Goal: Task Accomplishment & Management: Use online tool/utility

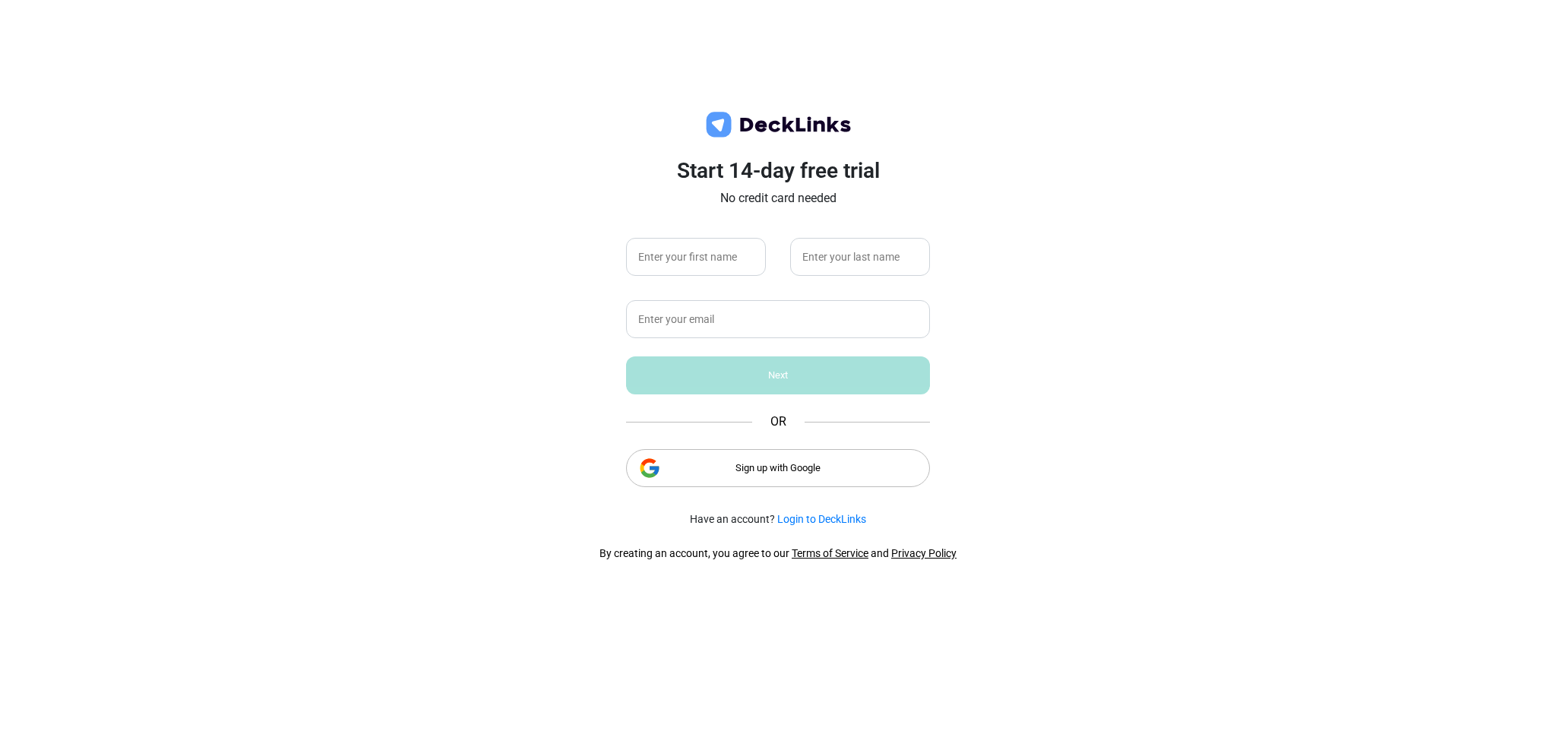
click at [540, 200] on div "Start 14-day free trial No credit card needed Next OR Sign up with Google Have …" at bounding box center [778, 373] width 1556 height 747
click at [719, 261] on input "text" at bounding box center [696, 257] width 140 height 38
type input "Yongsoo"
type input "Cho"
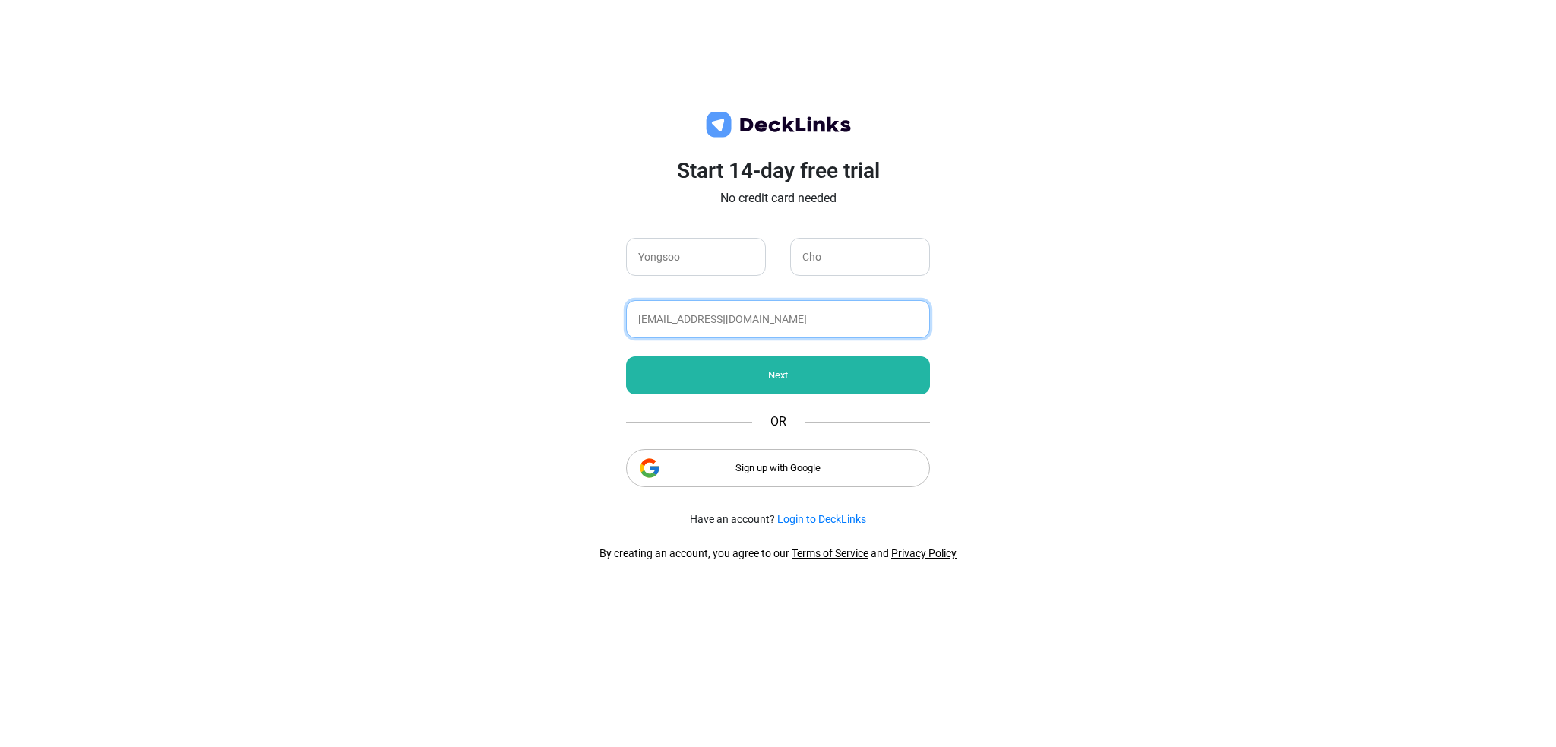
type input "[EMAIL_ADDRESS][DOMAIN_NAME]"
click at [780, 366] on div "Next" at bounding box center [778, 375] width 304 height 38
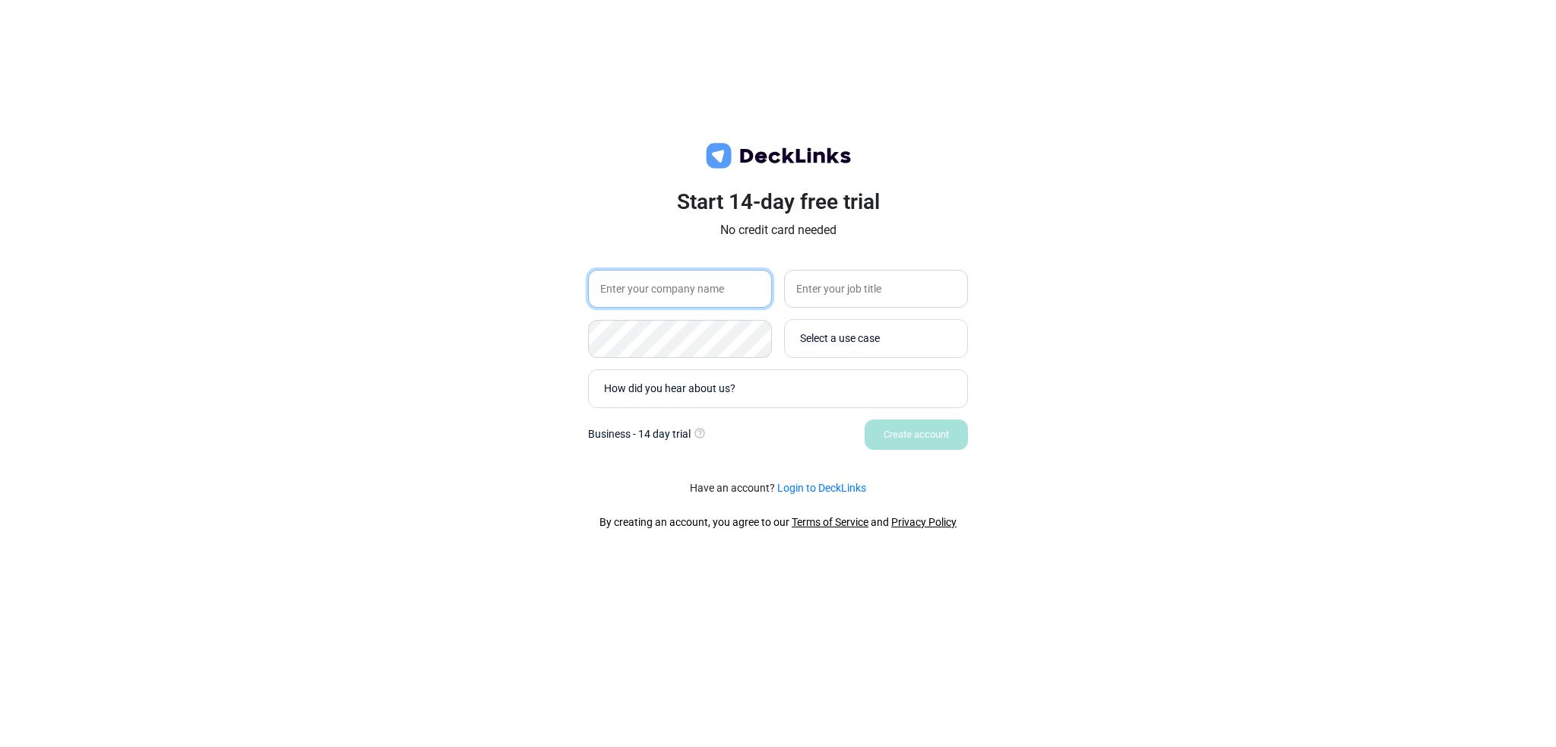
click at [652, 288] on input "text" at bounding box center [680, 289] width 184 height 38
type input "Saladlab"
type input "Marketing"
type input "Marketer"
click at [925, 328] on div "Select a use case" at bounding box center [872, 339] width 160 height 30
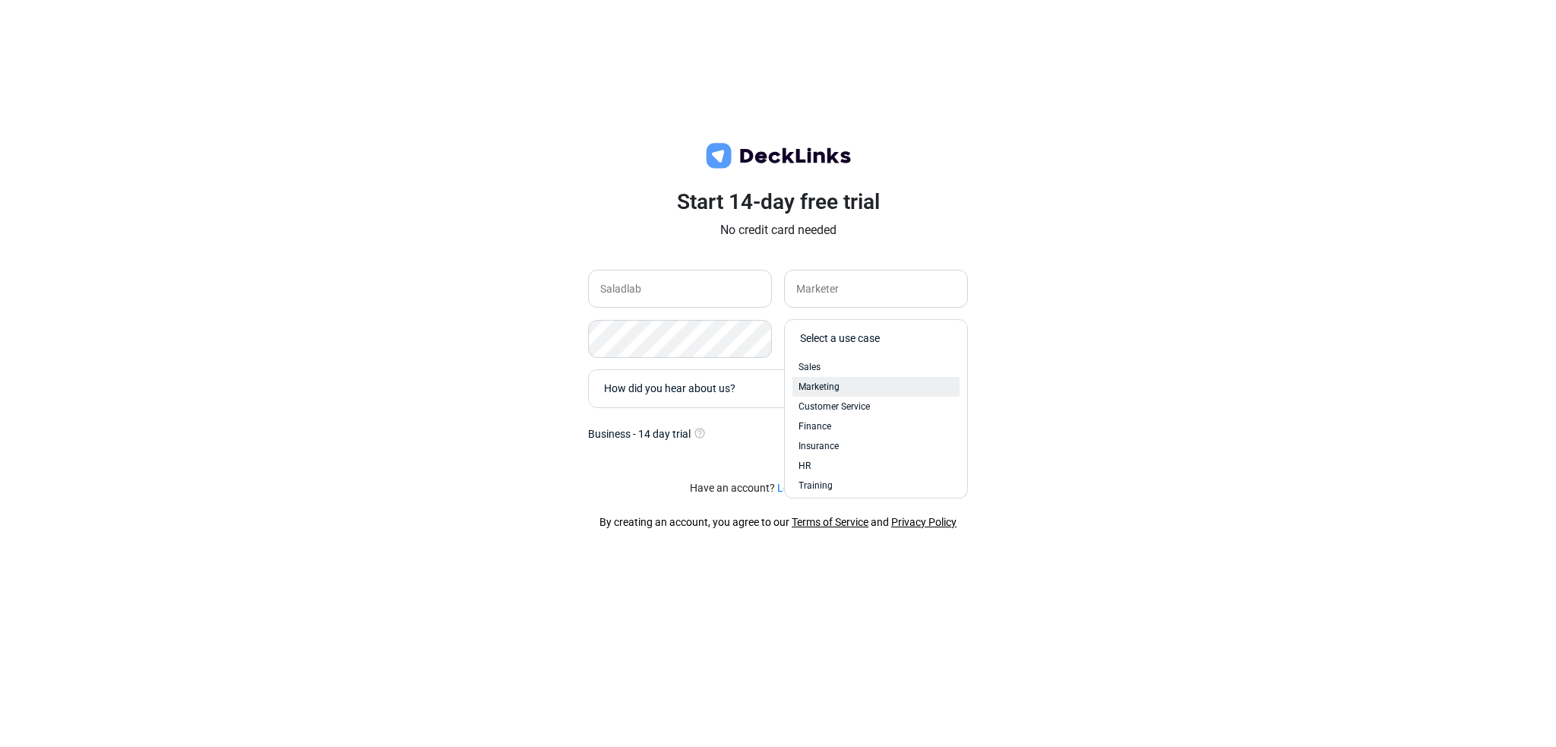
click at [869, 393] on div "Marketing" at bounding box center [875, 387] width 155 height 14
click at [744, 392] on div "How did you hear about us?" at bounding box center [781, 389] width 355 height 16
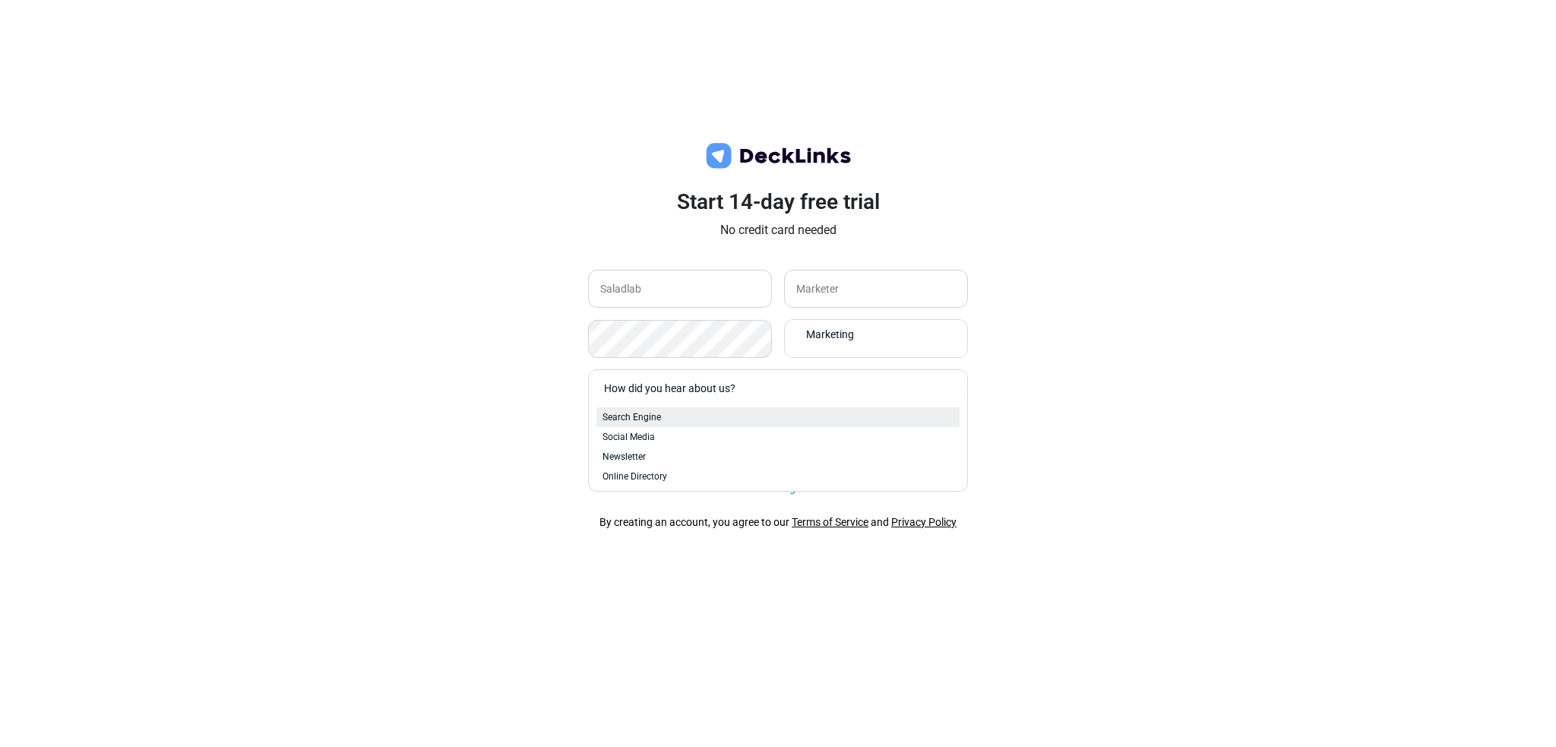
click at [716, 417] on div "Search Engine" at bounding box center [777, 417] width 351 height 14
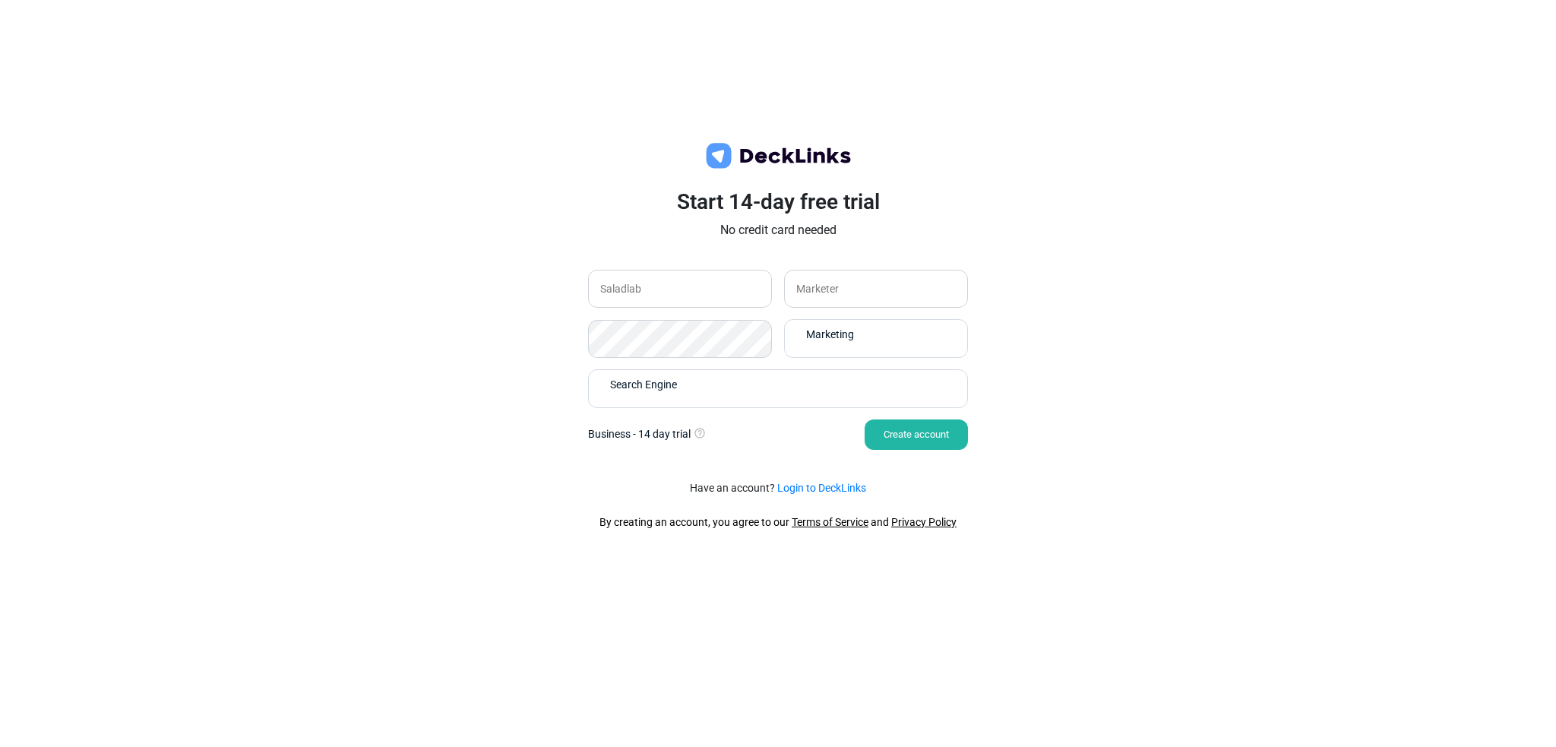
click at [488, 430] on div "Start 14-day free trial No credit card needed Saladlab Marketer Marketing Searc…" at bounding box center [778, 373] width 1556 height 747
click at [949, 434] on div "Create account" at bounding box center [915, 434] width 103 height 30
click at [929, 437] on div "Create account" at bounding box center [915, 434] width 103 height 30
click at [917, 437] on div "Create account" at bounding box center [915, 434] width 103 height 30
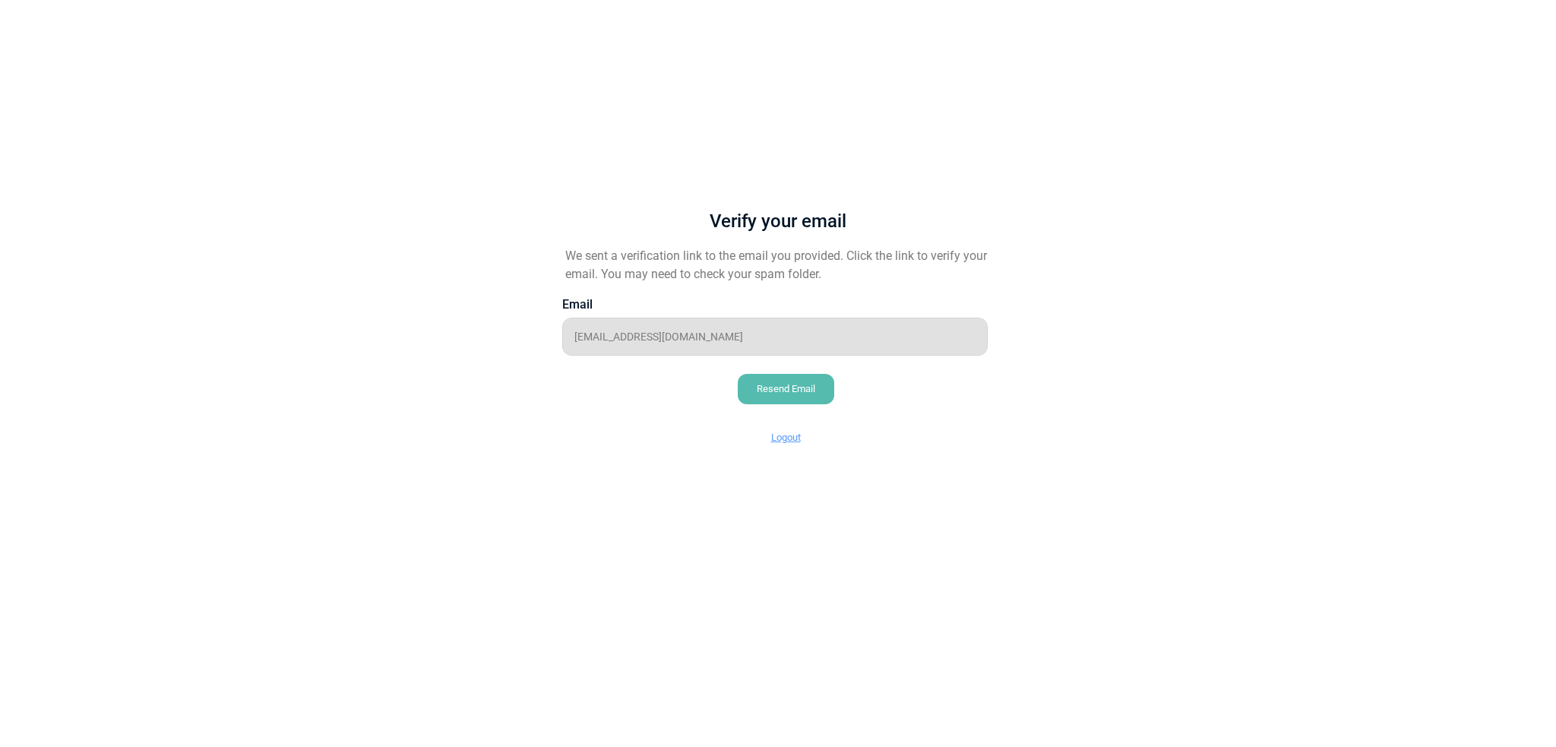
click at [746, 267] on p "We sent a verification link to the email you provided. Click the link to verify…" at bounding box center [777, 265] width 425 height 36
click at [1237, 18] on html "Messenger Your conversations will go here Select a conversation Notifications D…" at bounding box center [778, 9] width 1556 height 18
click at [977, 286] on div "Verify your email We sent a verification link to the email you provided. Click …" at bounding box center [777, 316] width 501 height 309
click at [763, 259] on p "We sent a verification link to the email you provided. Click the link to verify…" at bounding box center [777, 265] width 425 height 36
click at [529, 418] on div "Verify your email We sent a verification link to the email you provided. Click …" at bounding box center [777, 316] width 501 height 309
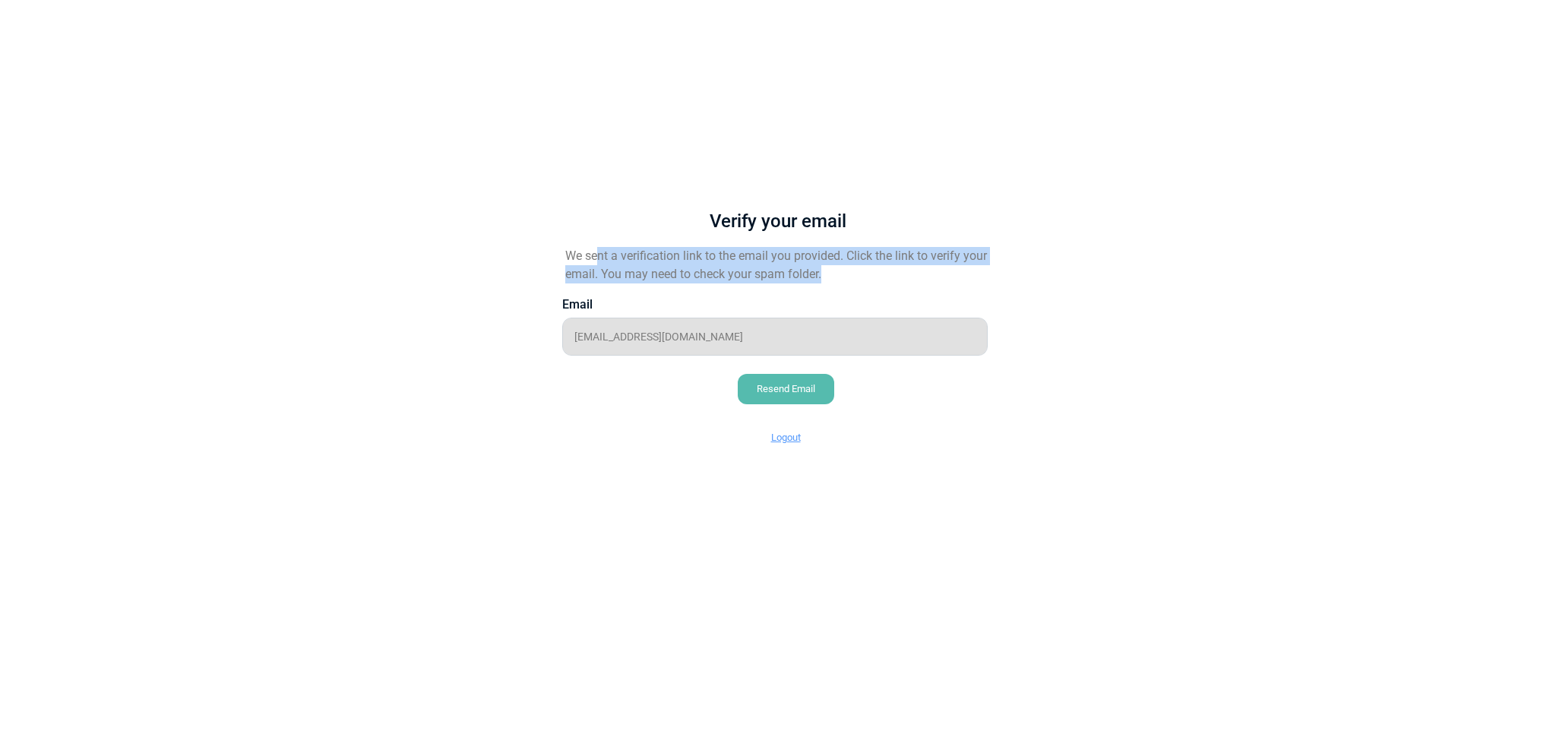
drag, startPoint x: 602, startPoint y: 187, endPoint x: 1016, endPoint y: 294, distance: 427.6
click at [1016, 294] on div "Verify your email We sent a verification link to the email you provided. Click …" at bounding box center [777, 316] width 501 height 309
drag, startPoint x: 857, startPoint y: 266, endPoint x: 614, endPoint y: 198, distance: 252.3
click at [619, 200] on div "Verify your email We sent a verification link to the email you provided. Click …" at bounding box center [777, 316] width 501 height 309
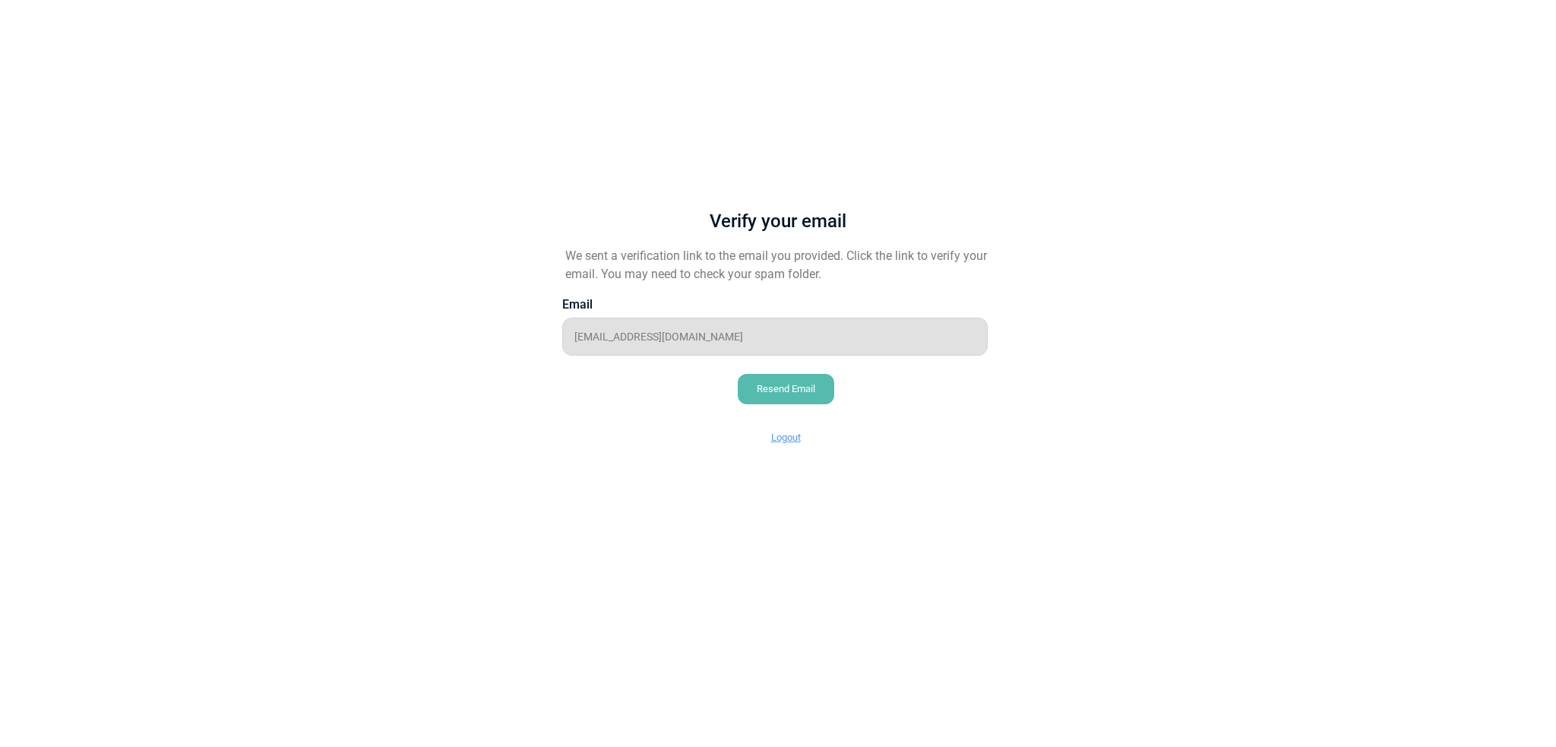
click at [613, 198] on div "Verify your email We sent a verification link to the email you provided. Click …" at bounding box center [777, 316] width 501 height 309
click at [772, 385] on div "Resend Email" at bounding box center [786, 389] width 96 height 30
drag, startPoint x: 772, startPoint y: 261, endPoint x: 981, endPoint y: 303, distance: 213.2
click at [957, 300] on div "Verify your email We sent a verification link to the email you provided. Click …" at bounding box center [777, 316] width 501 height 309
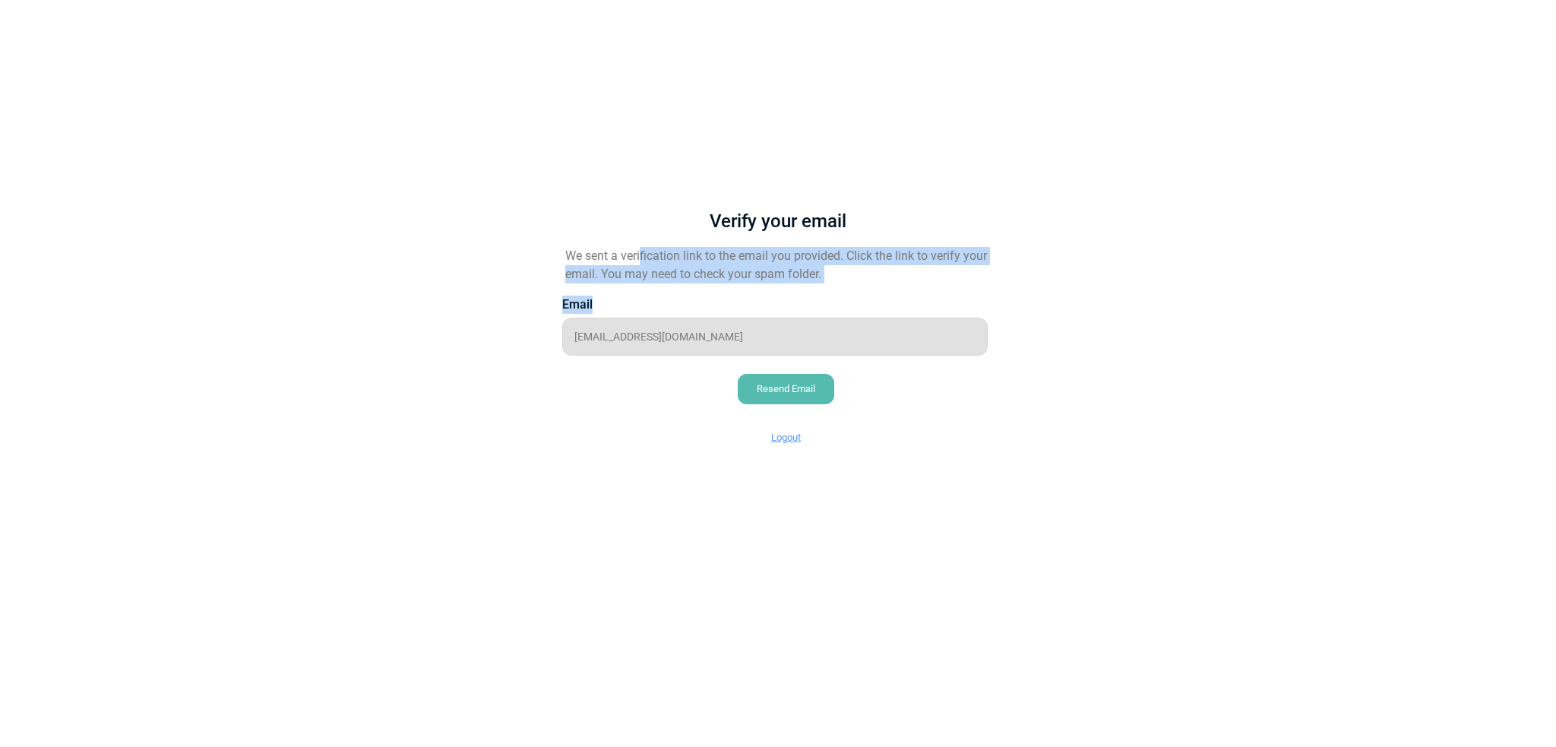
click at [1017, 305] on div "Verify your email We sent a verification link to the email you provided. Click …" at bounding box center [777, 316] width 501 height 309
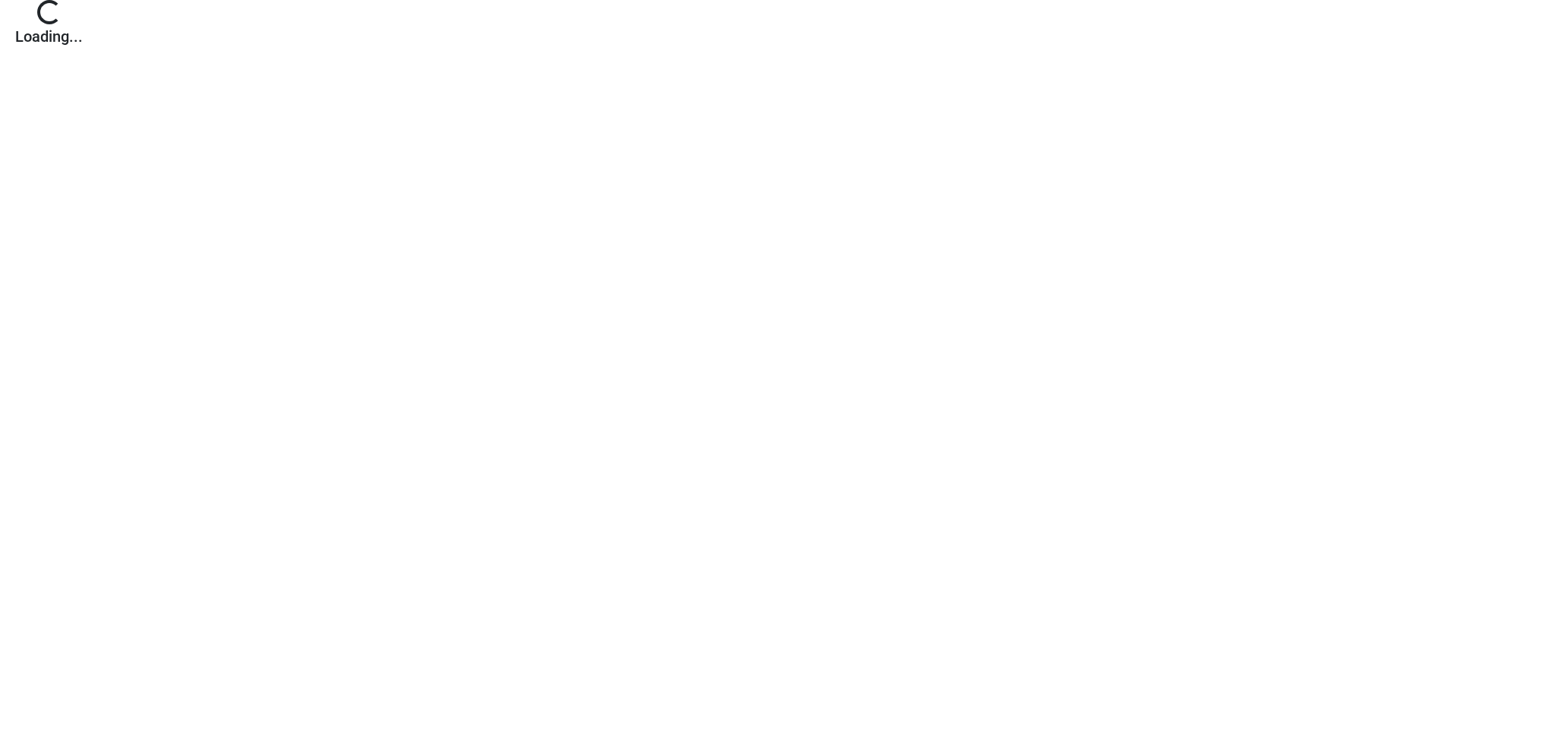
drag, startPoint x: 1173, startPoint y: 141, endPoint x: 1239, endPoint y: 163, distance: 69.4
click at [1239, 163] on div "Loading... Loading..." at bounding box center [778, 83] width 1556 height 166
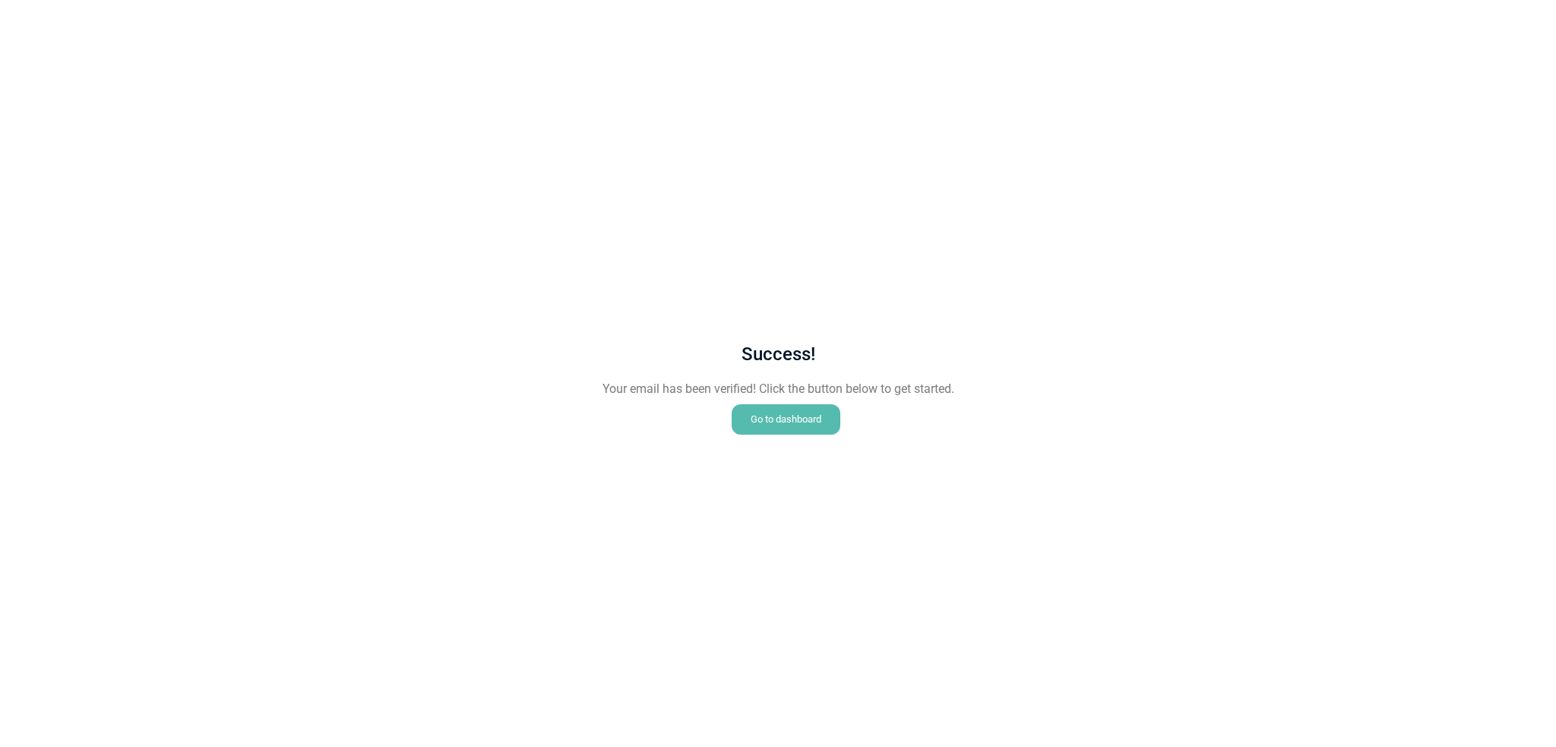
click at [800, 431] on div "Go to dashboard" at bounding box center [785, 419] width 109 height 30
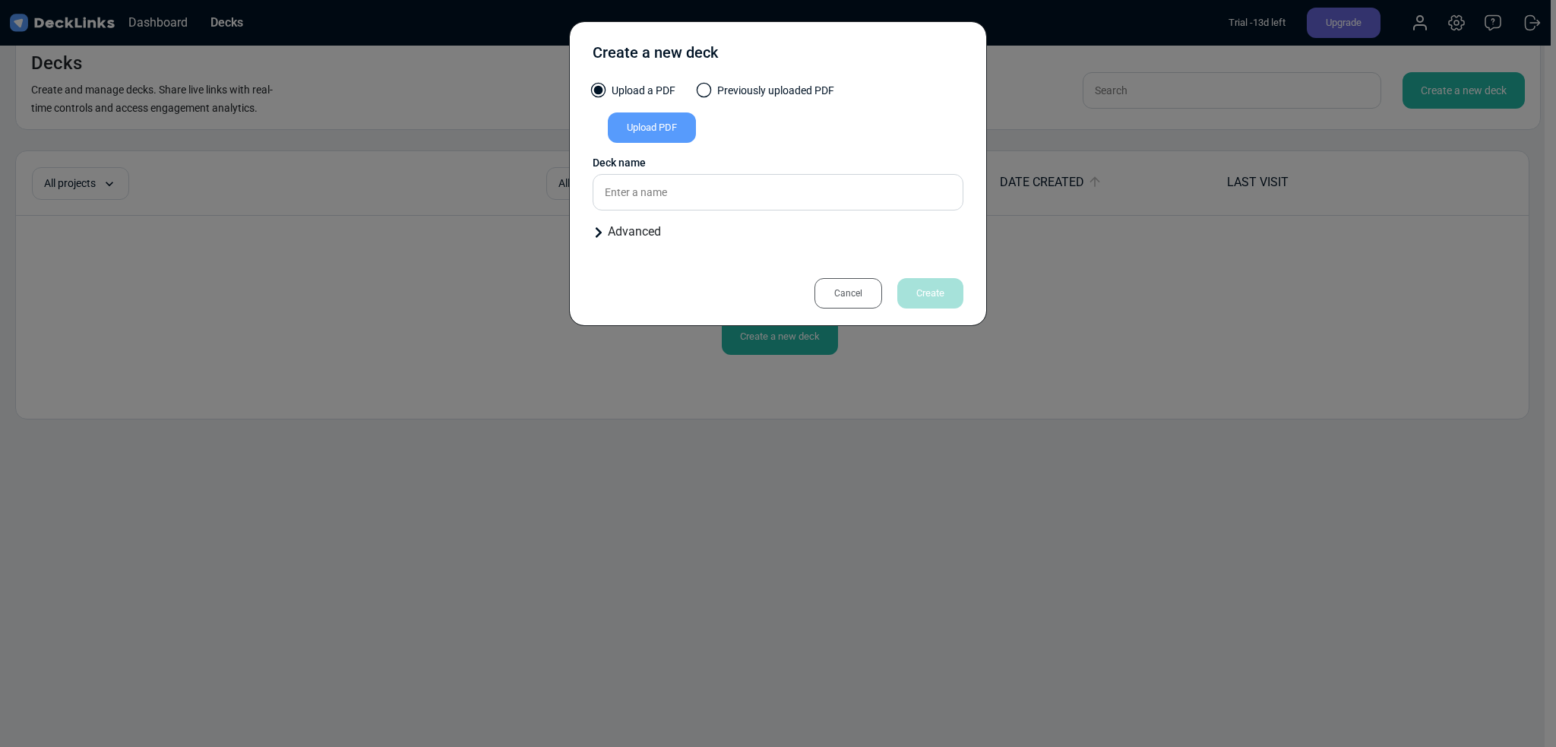
click at [662, 124] on div "Upload PDF" at bounding box center [652, 127] width 88 height 30
click at [0, 0] on input "Upload PDF" at bounding box center [0, 0] width 0 height 0
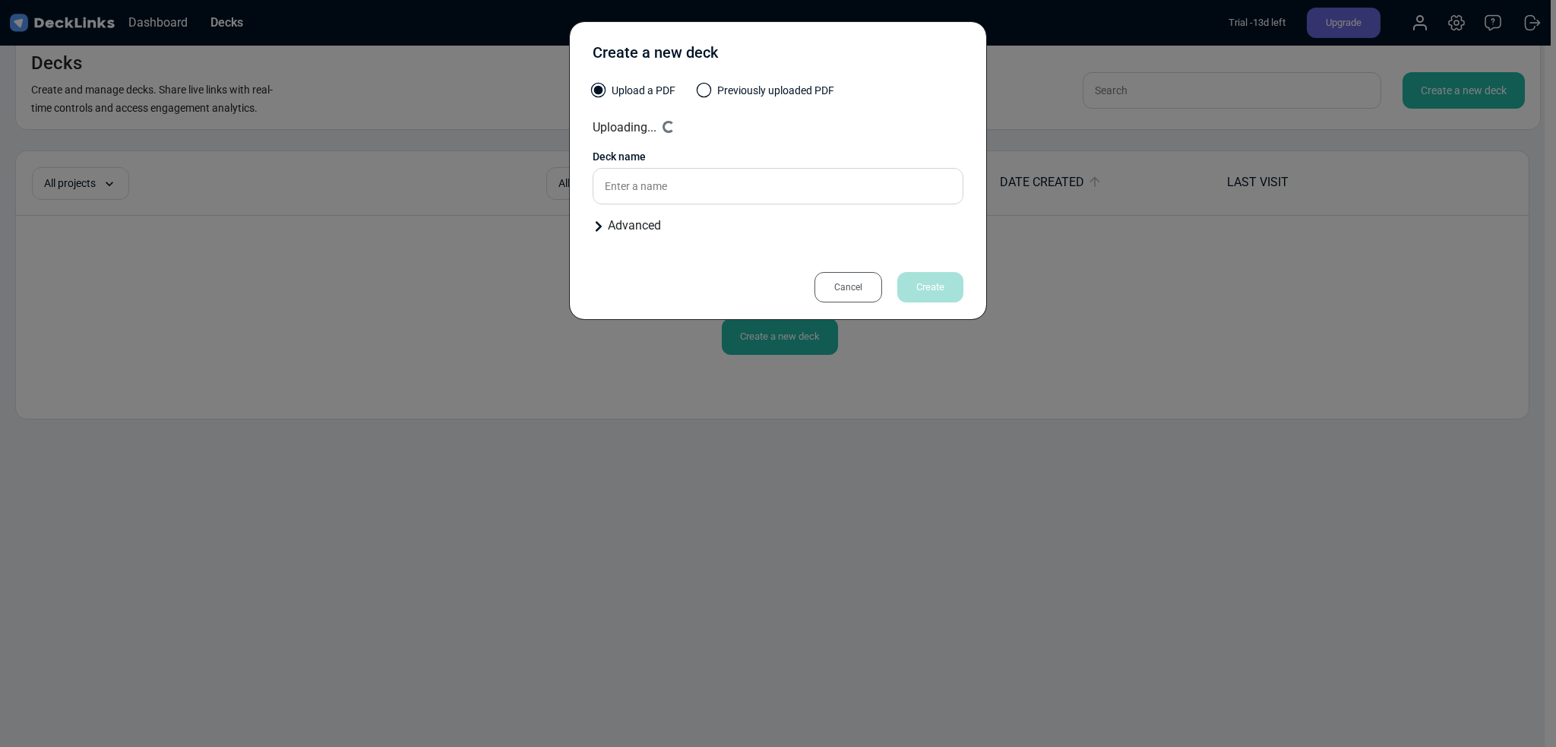
type input "revu_trend_report"
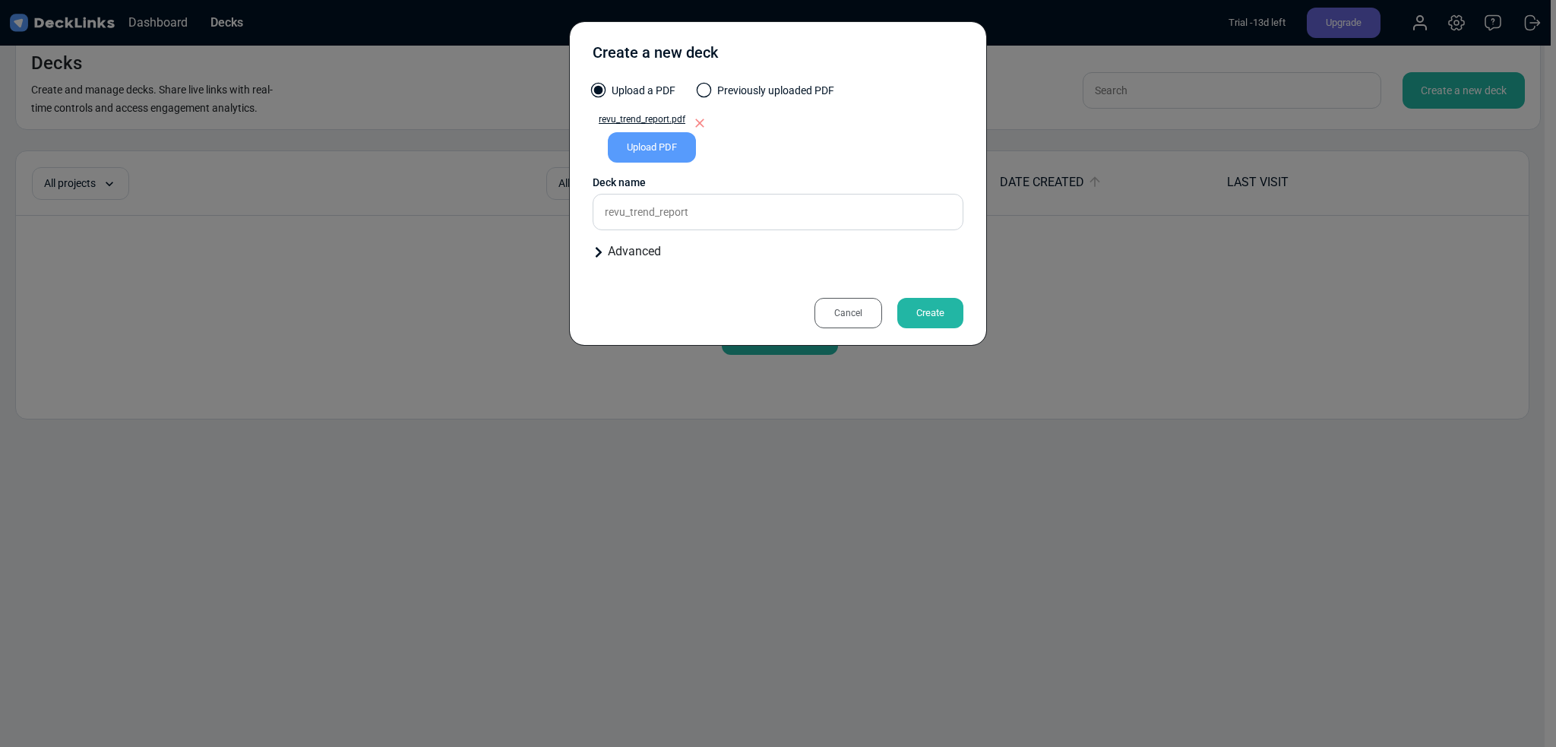
click at [666, 254] on div "Advanced" at bounding box center [777, 251] width 371 height 18
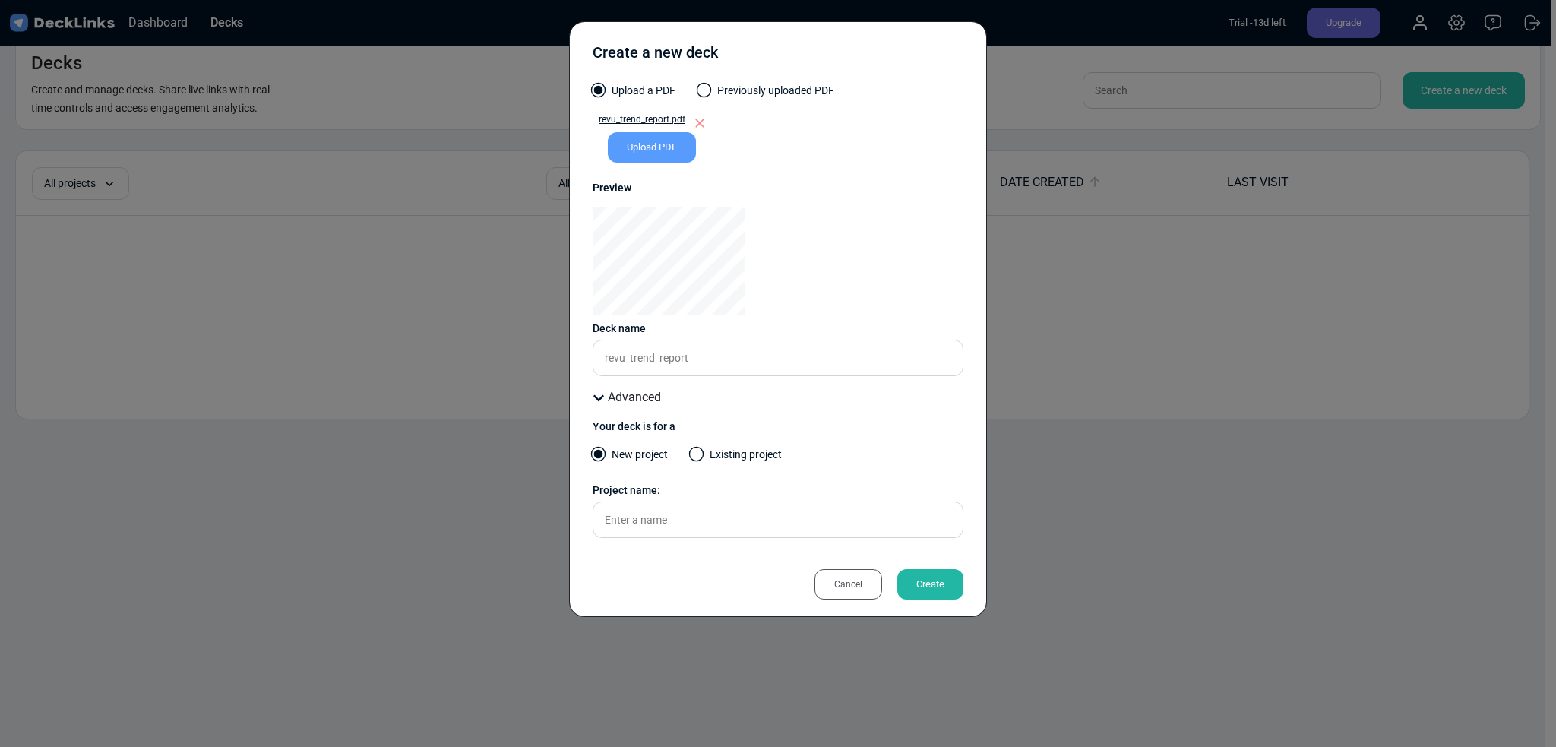
click at [921, 583] on div "Create" at bounding box center [930, 584] width 66 height 30
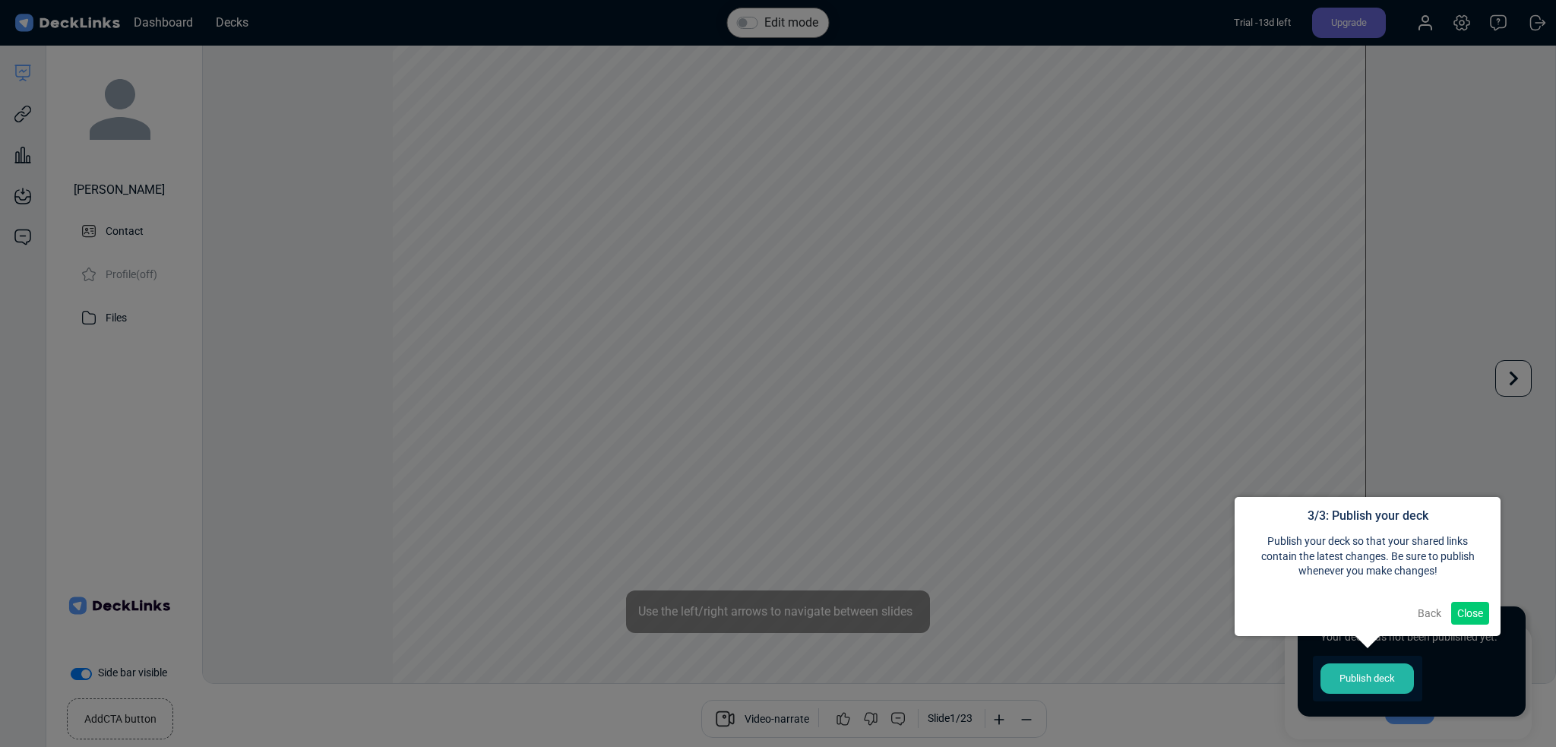
click at [1467, 622] on button "Close" at bounding box center [1470, 613] width 38 height 23
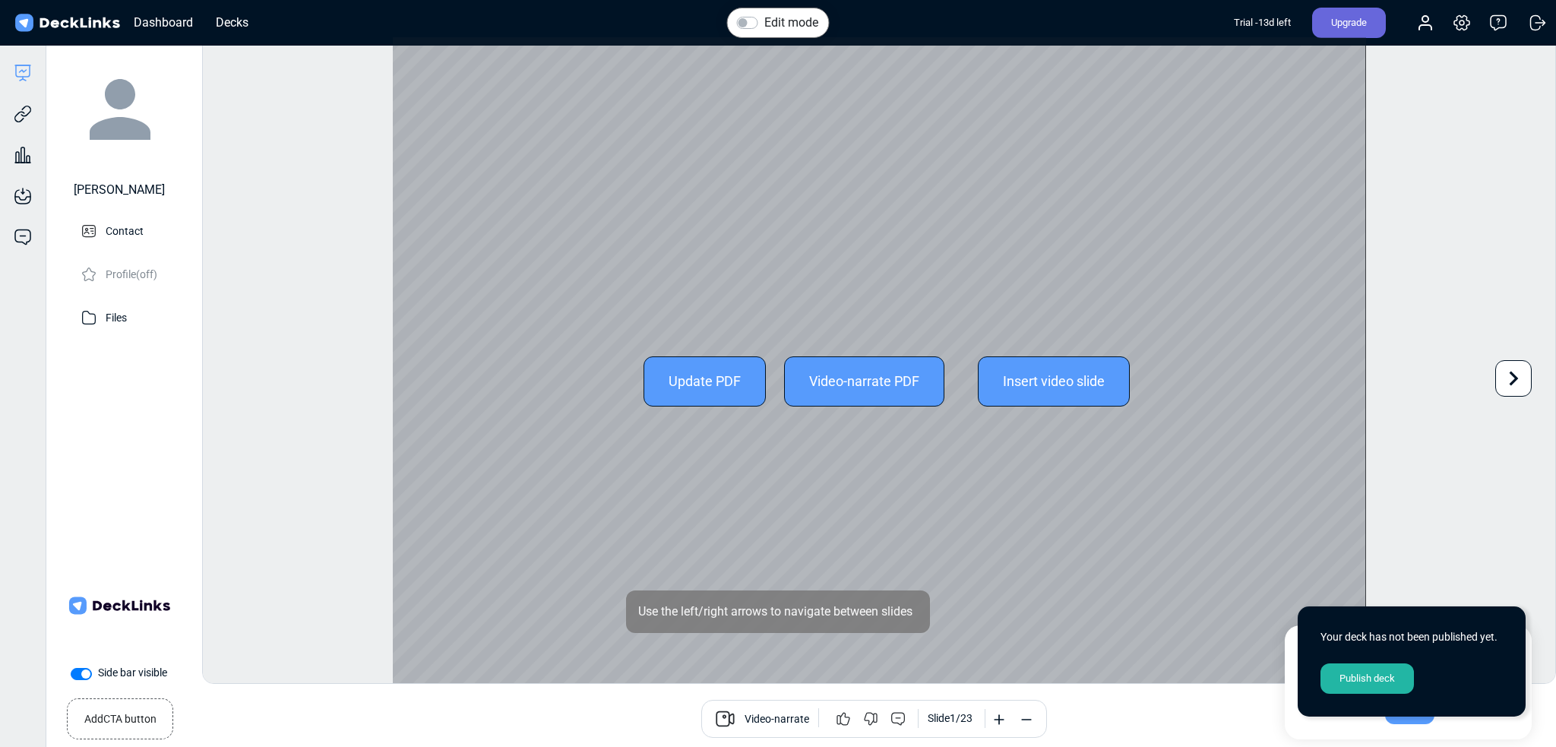
click at [425, 316] on div "Update PDF Video-narrate PDF Insert video slide" at bounding box center [879, 380] width 973 height 687
click at [835, 383] on div "Video-narrate PDF" at bounding box center [864, 381] width 160 height 50
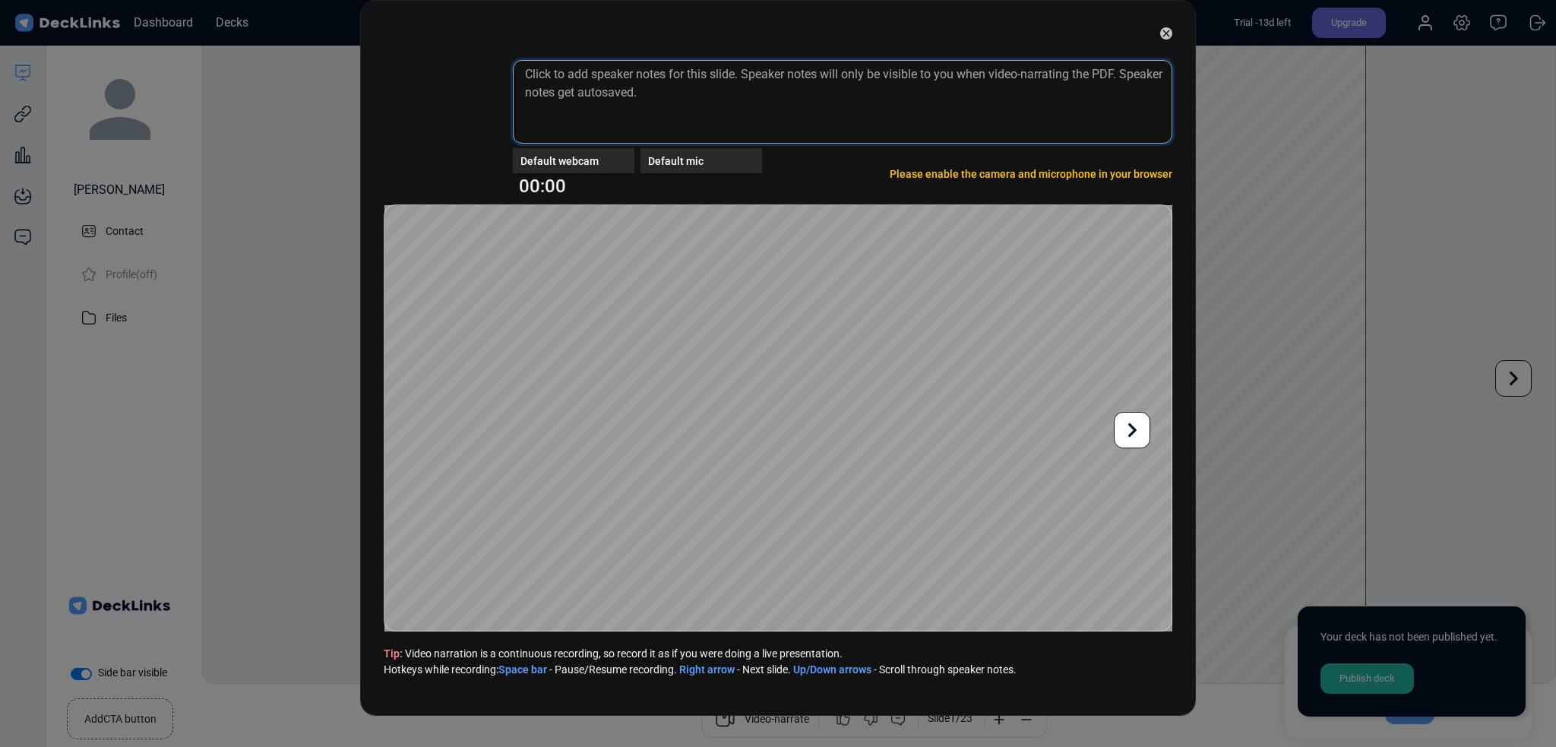
click at [1059, 103] on textarea at bounding box center [842, 102] width 659 height 84
click at [1168, 27] on icon at bounding box center [1166, 33] width 12 height 12
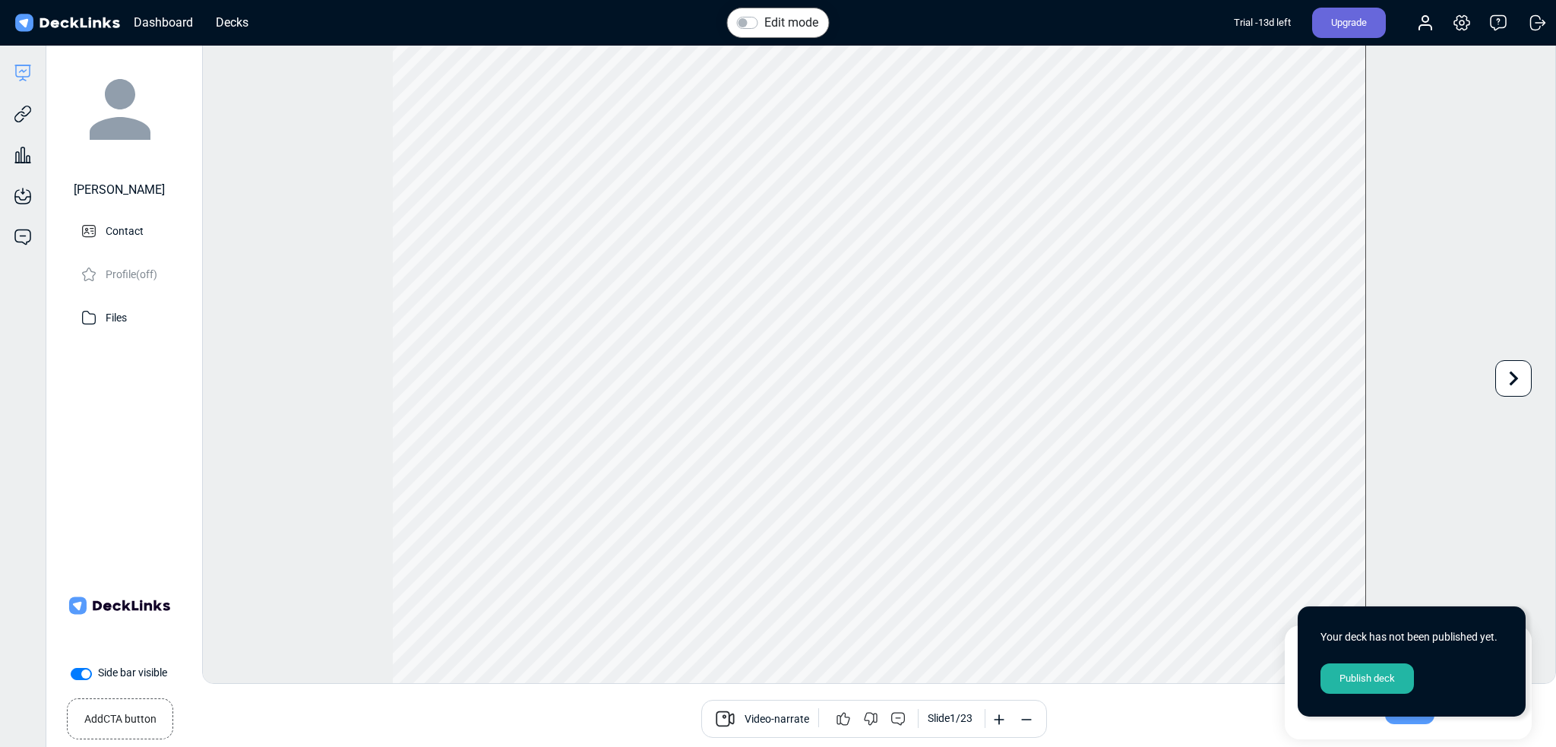
drag, startPoint x: 1431, startPoint y: 309, endPoint x: 1431, endPoint y: 322, distance: 12.9
click at [1431, 309] on div "Edit mode Change photo Updating this image will immediately apply to all of you…" at bounding box center [878, 359] width 1353 height 647
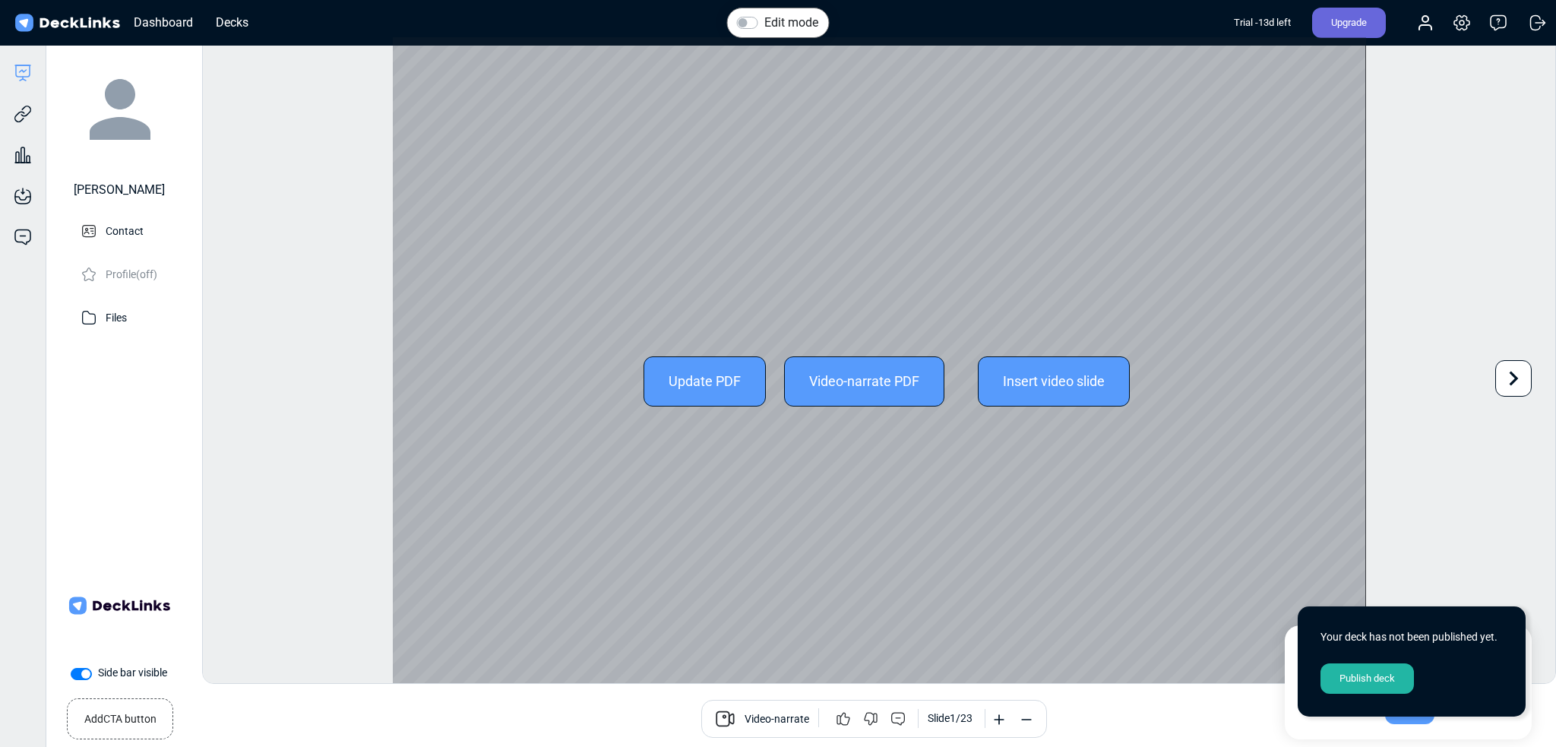
click at [1505, 381] on icon at bounding box center [1513, 378] width 29 height 29
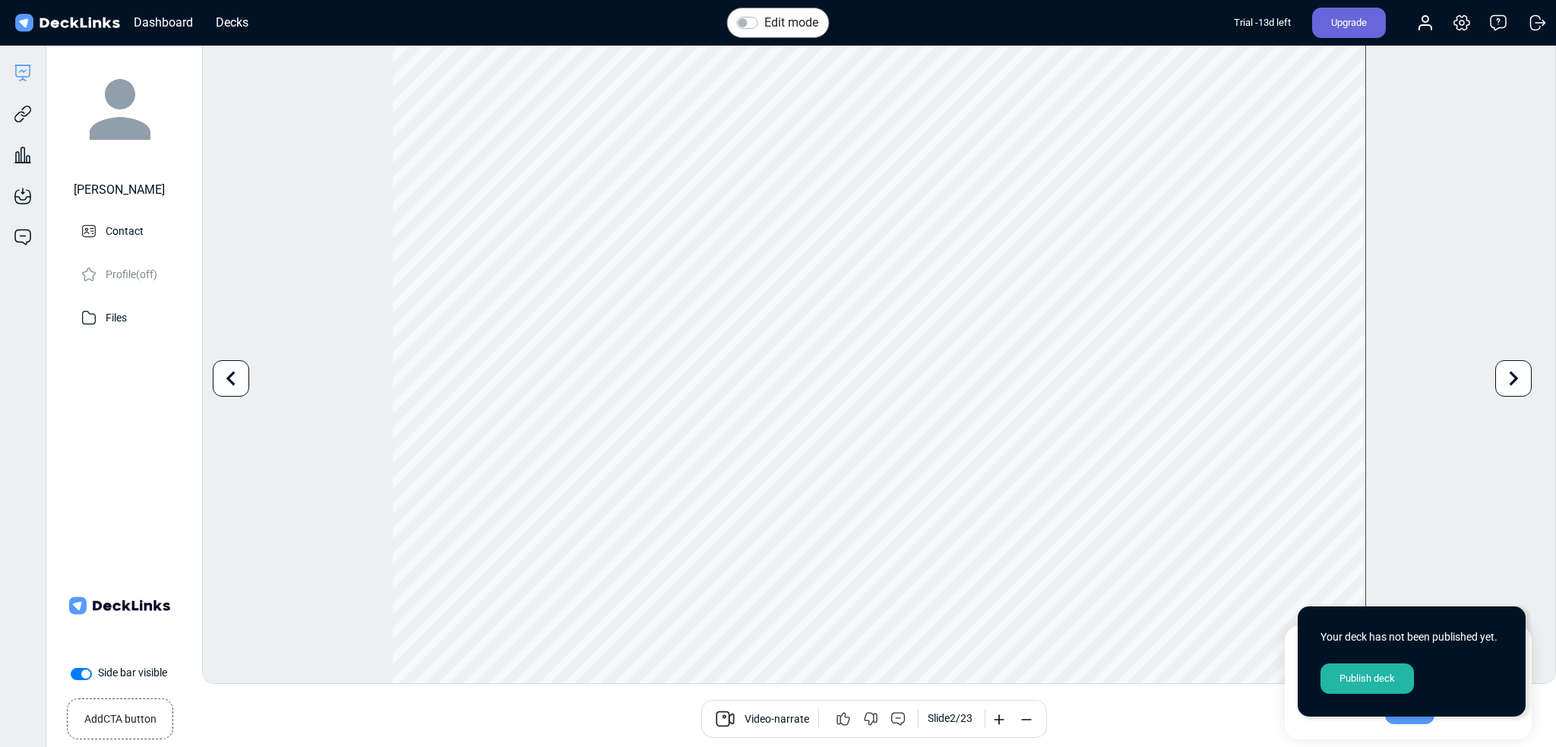
click at [246, 383] on div at bounding box center [231, 378] width 36 height 36
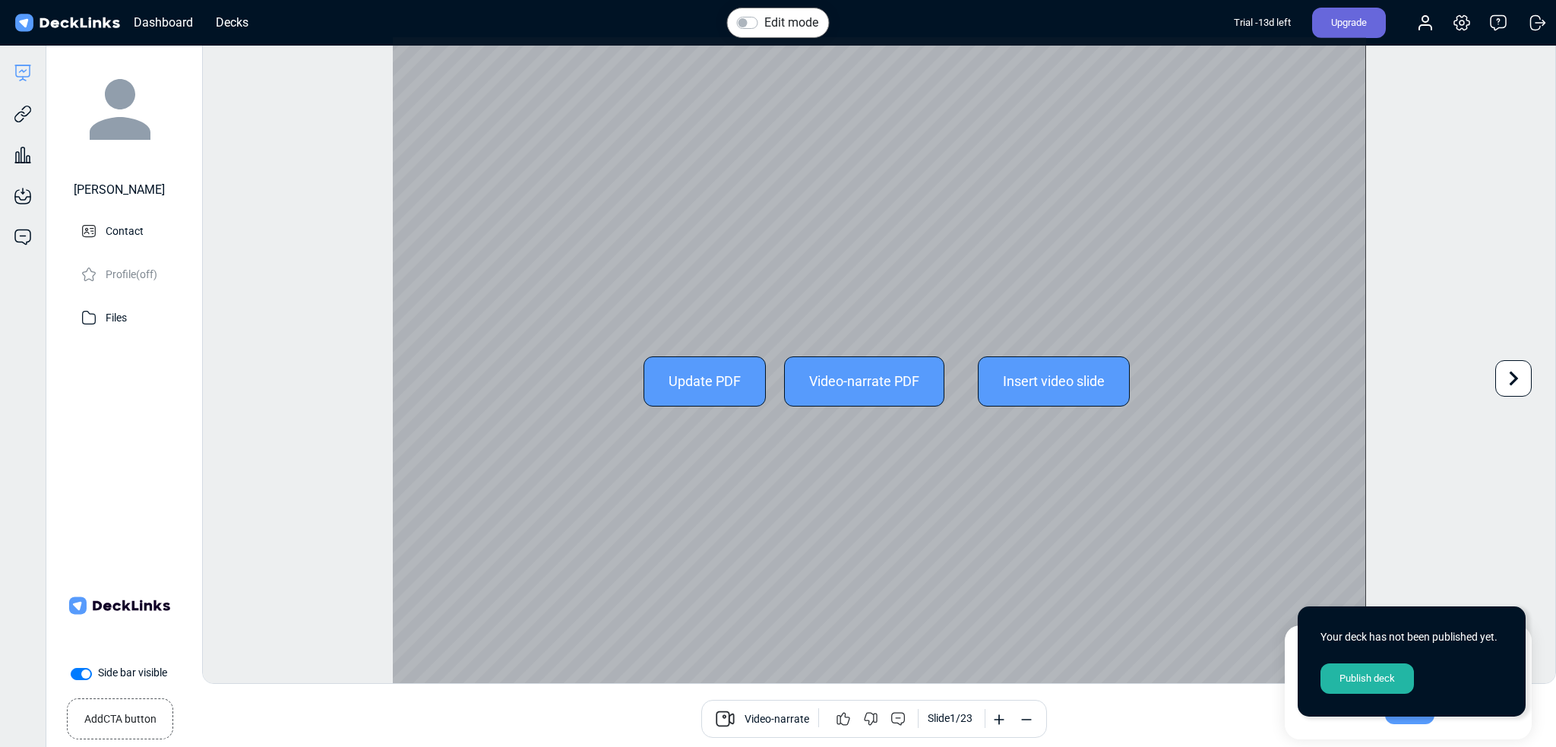
click at [675, 379] on div "Update PDF" at bounding box center [704, 381] width 122 height 50
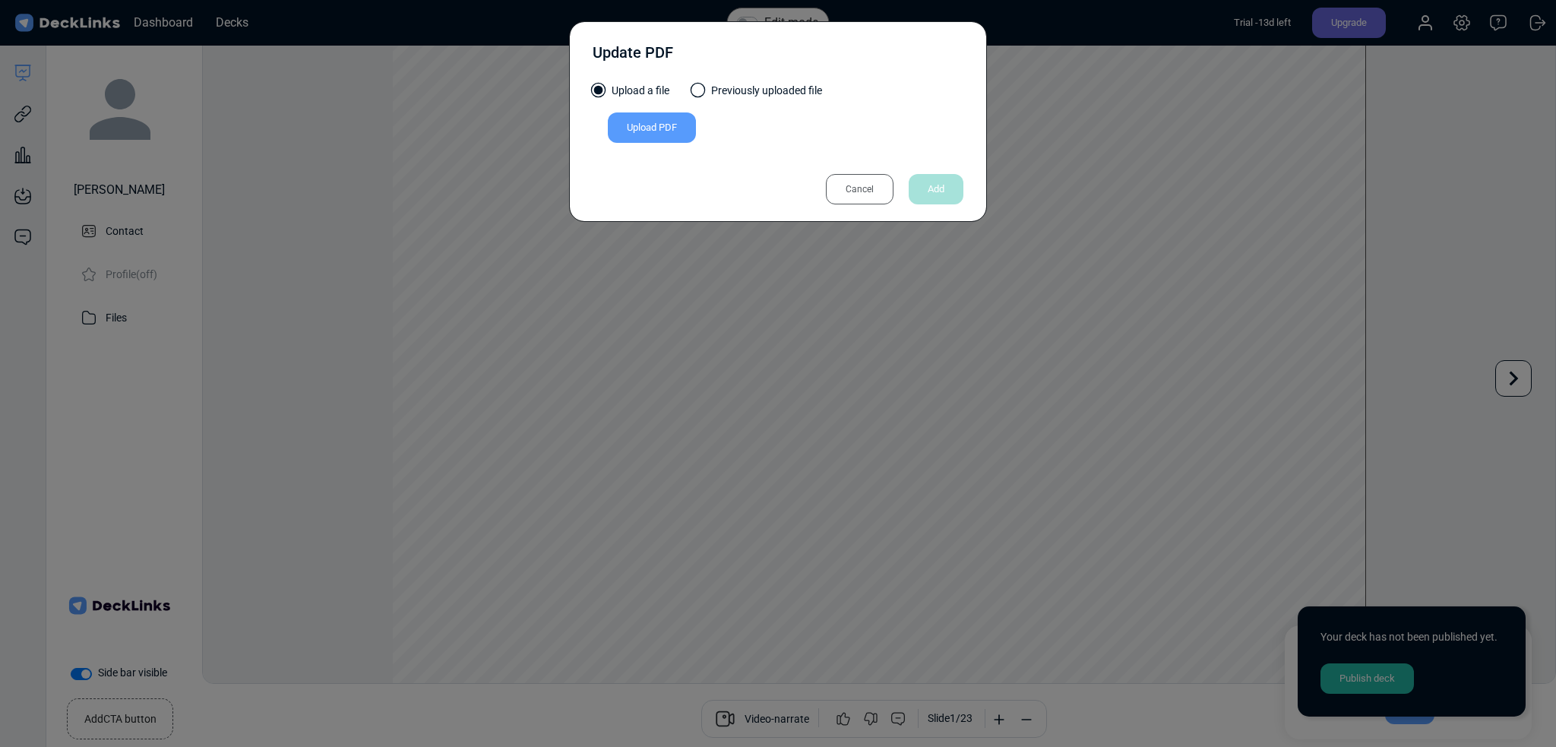
click at [855, 180] on div "Cancel" at bounding box center [860, 189] width 68 height 30
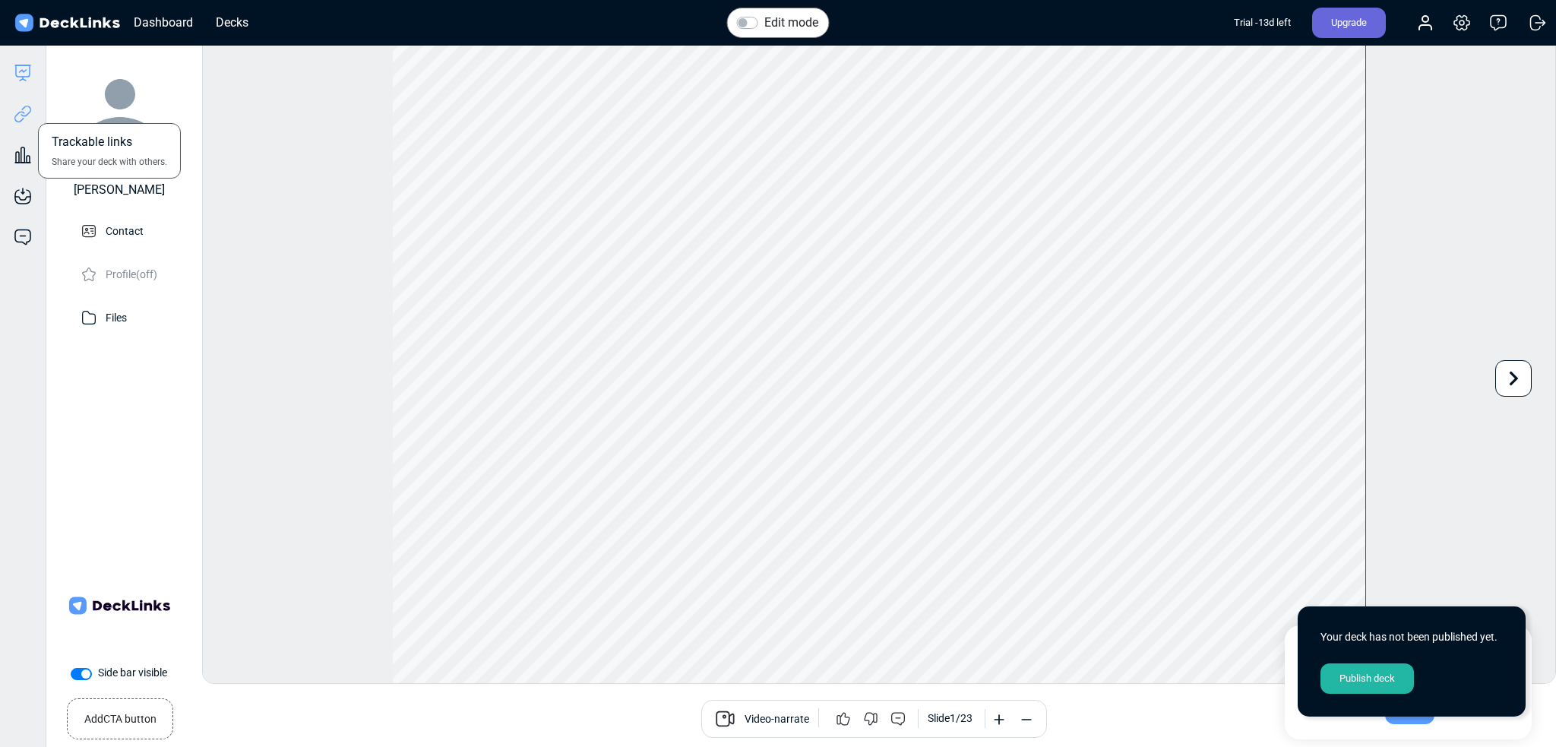
click at [25, 113] on icon at bounding box center [23, 114] width 18 height 18
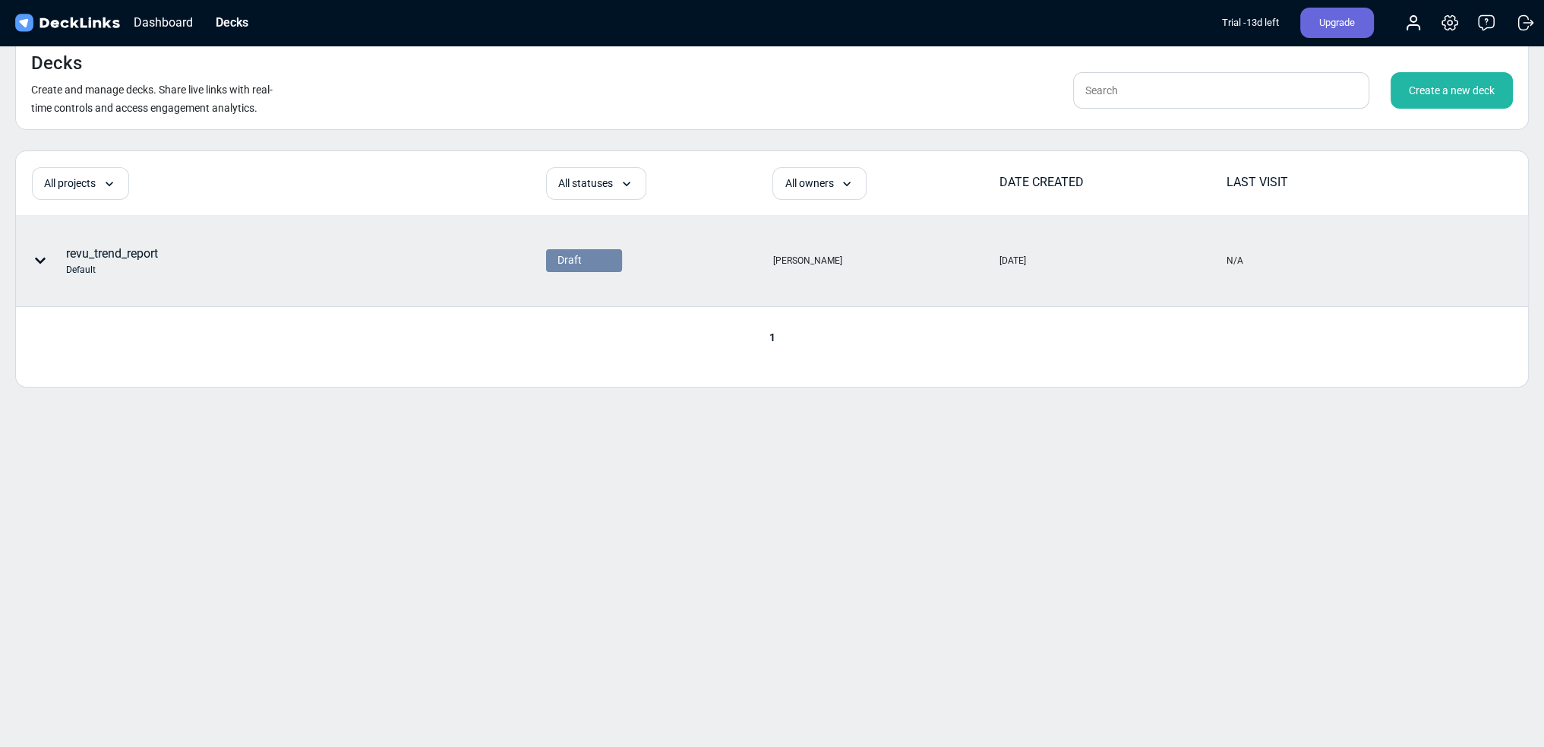
click at [156, 249] on div "revu_trend_report Default" at bounding box center [112, 261] width 92 height 32
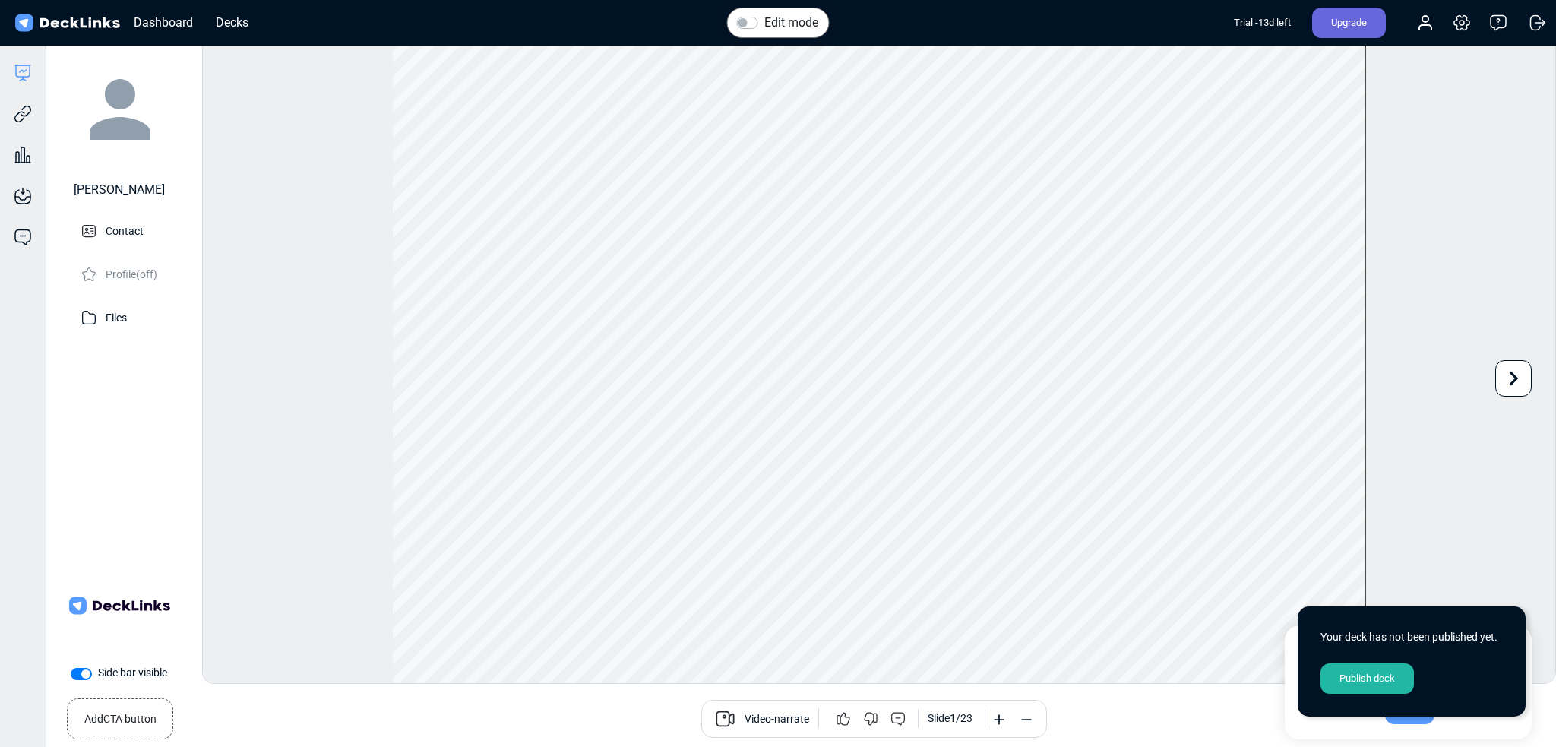
click at [118, 719] on small "Add CTA button" at bounding box center [120, 716] width 72 height 22
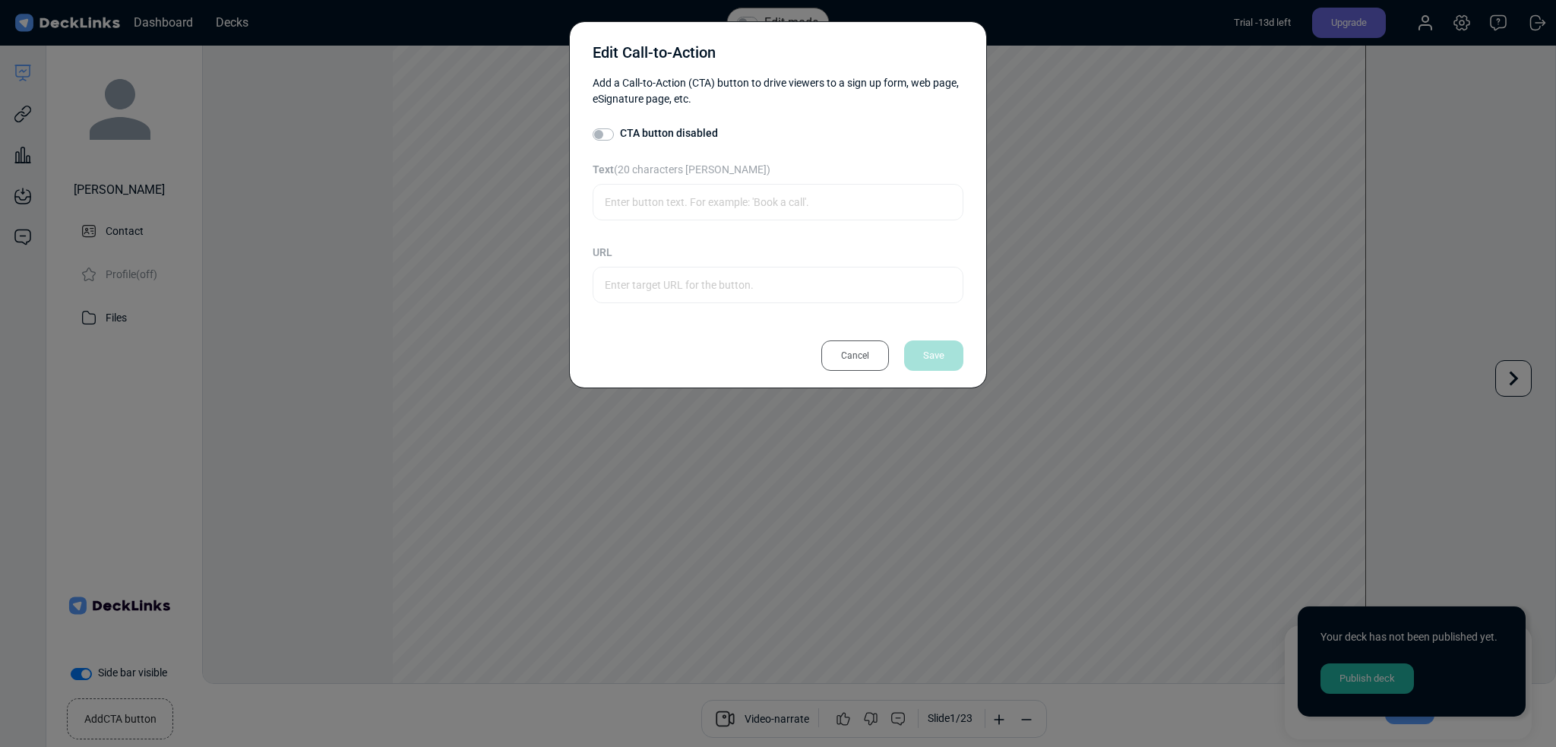
click at [657, 142] on div "CTA button disabled" at bounding box center [777, 134] width 371 height 18
click at [641, 130] on label "CTA button disabled" at bounding box center [669, 133] width 98 height 16
click at [605, 130] on input "CTA button disabled" at bounding box center [598, 132] width 12 height 15
checkbox input "true"
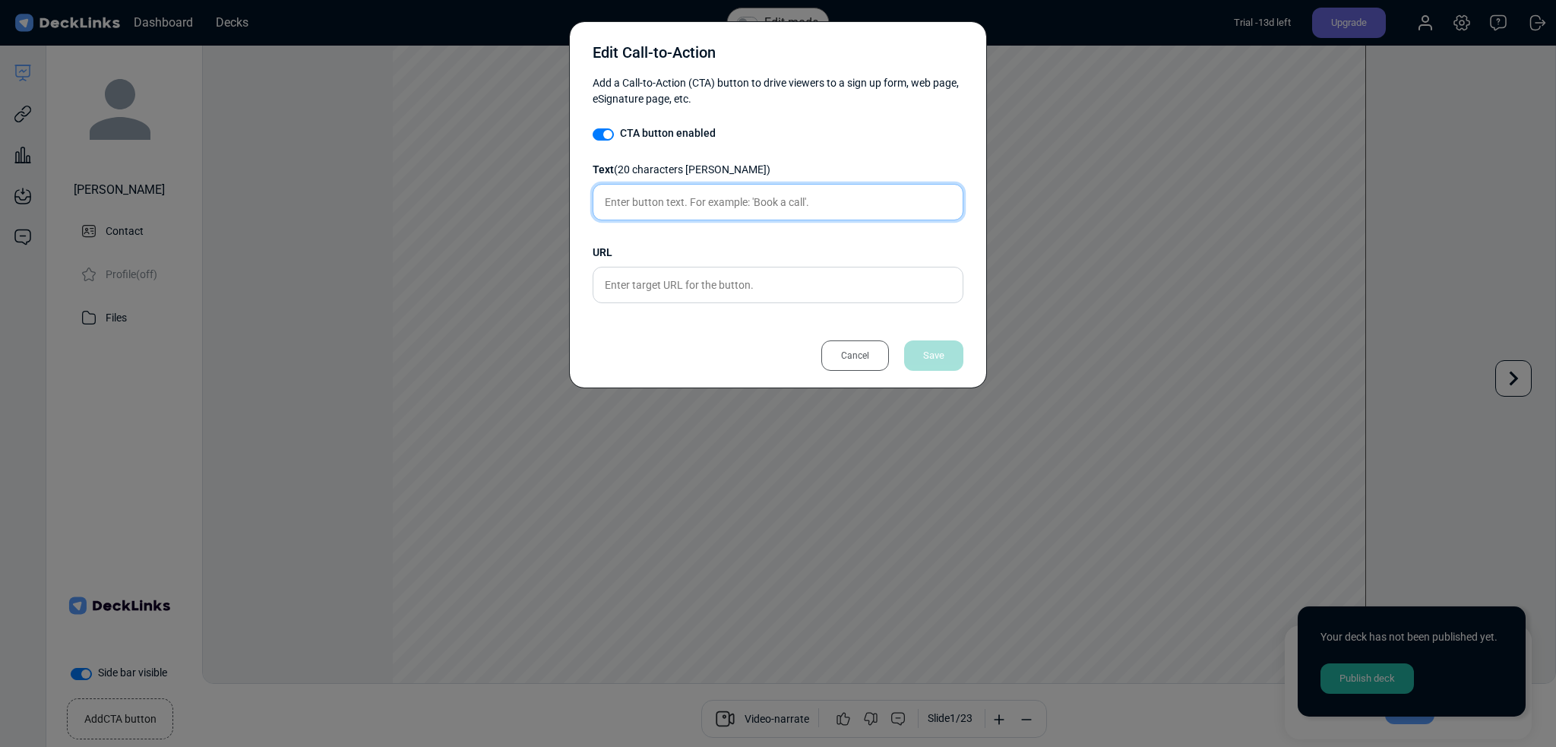
click at [678, 199] on input "text" at bounding box center [777, 202] width 371 height 36
type input "d"
type input "지금 받기"
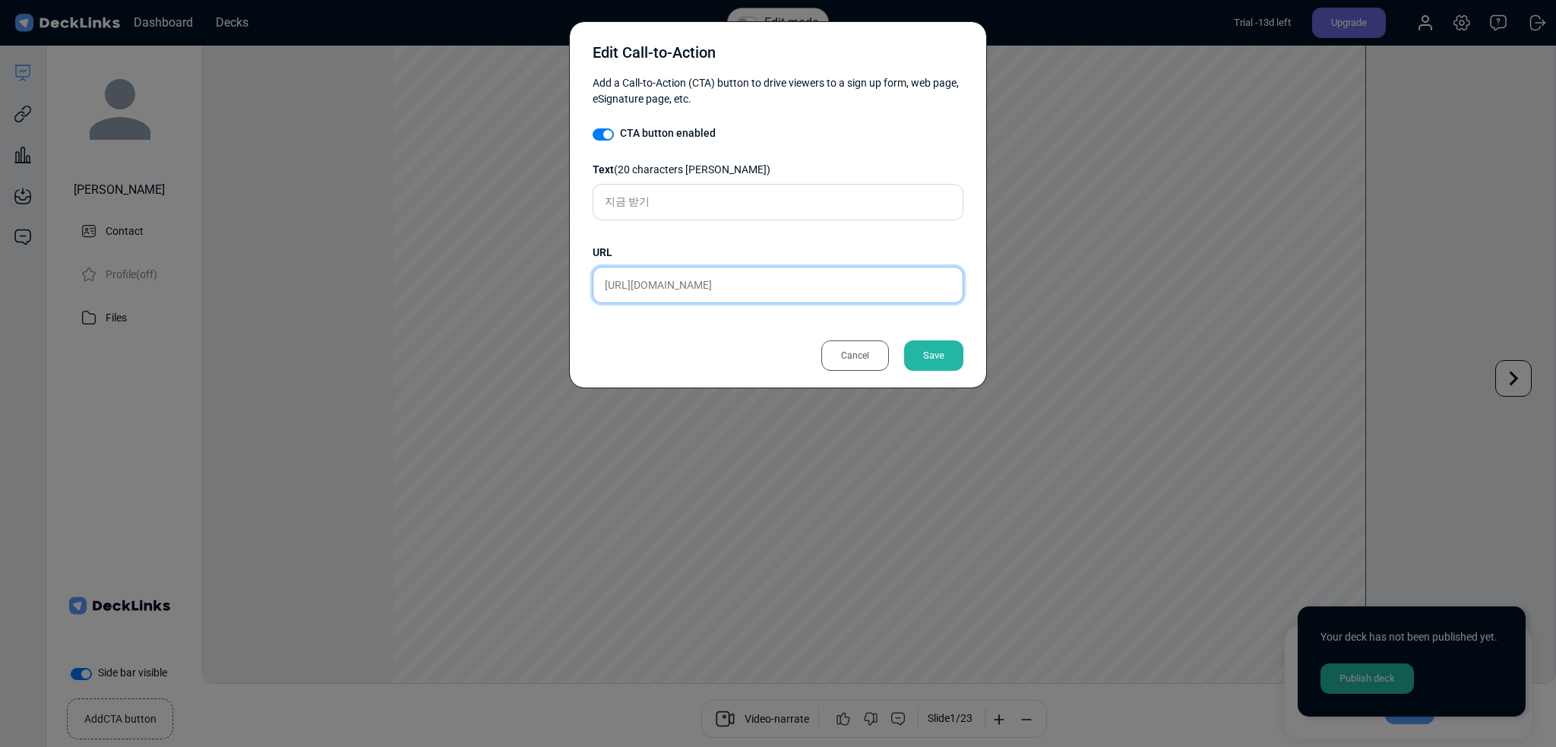
click at [640, 290] on input "https://google.com" at bounding box center [777, 285] width 371 height 36
type input "https://www.google.com"
click at [937, 355] on div "Save" at bounding box center [933, 355] width 59 height 30
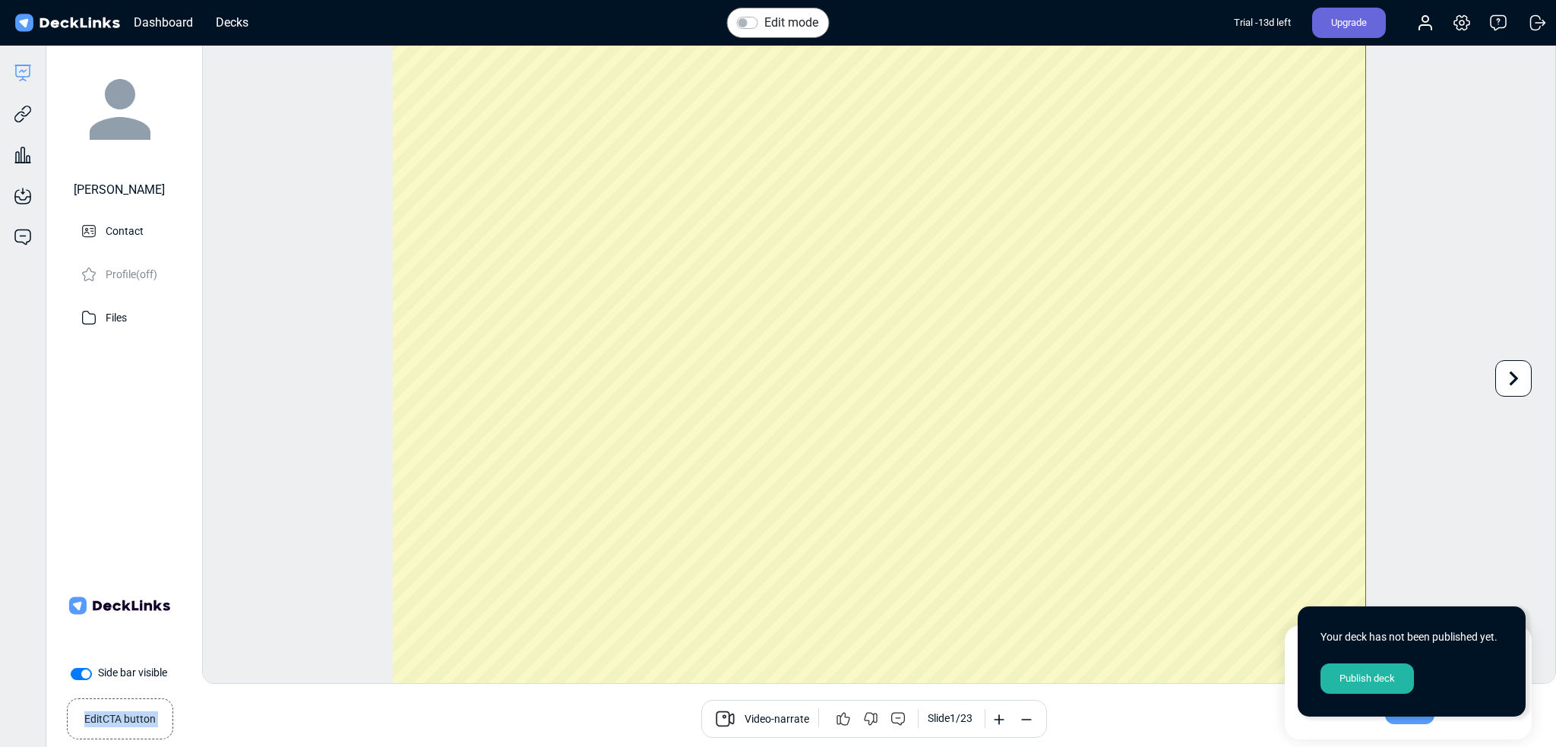
scroll to position [41, 0]
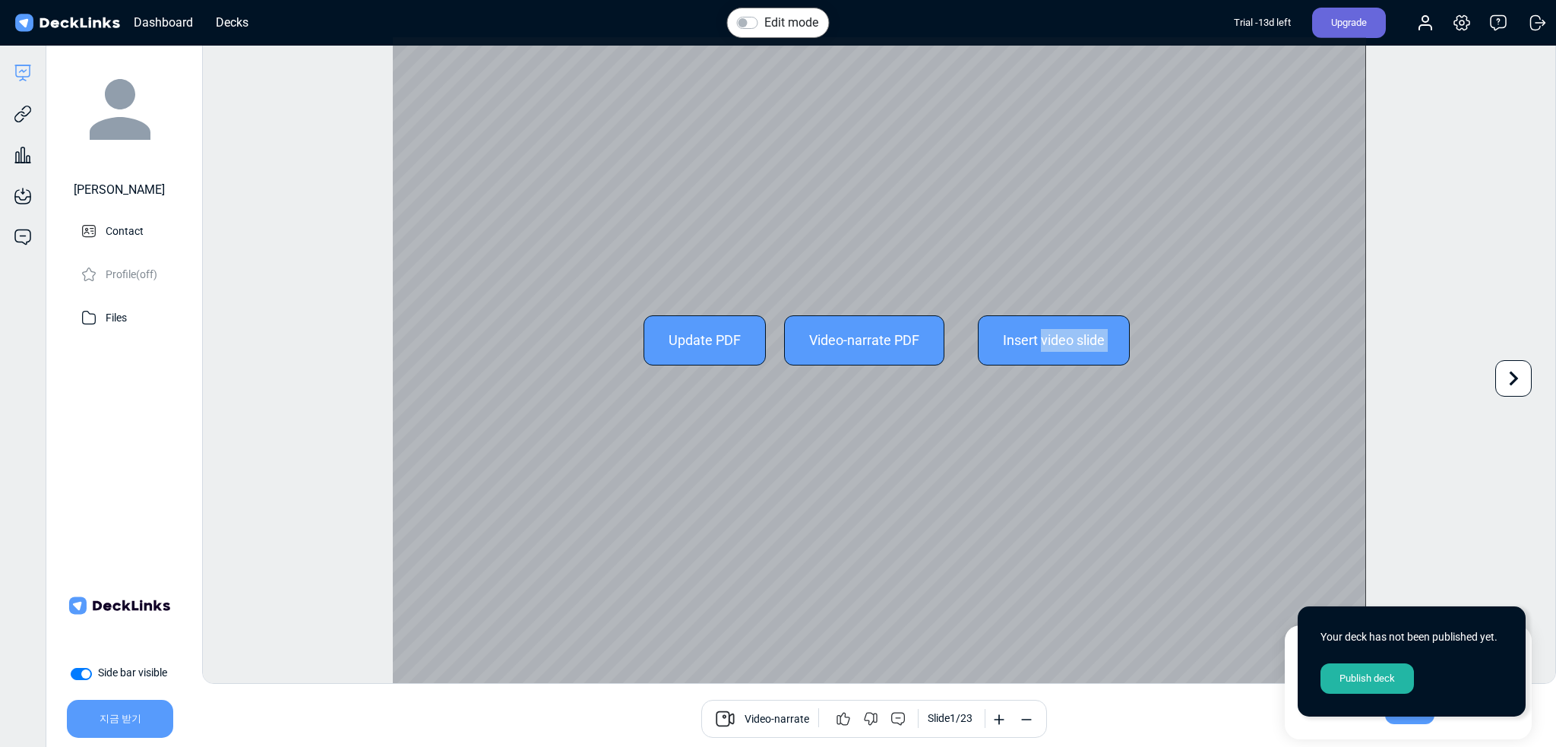
drag, startPoint x: 131, startPoint y: 715, endPoint x: 1038, endPoint y: 339, distance: 982.4
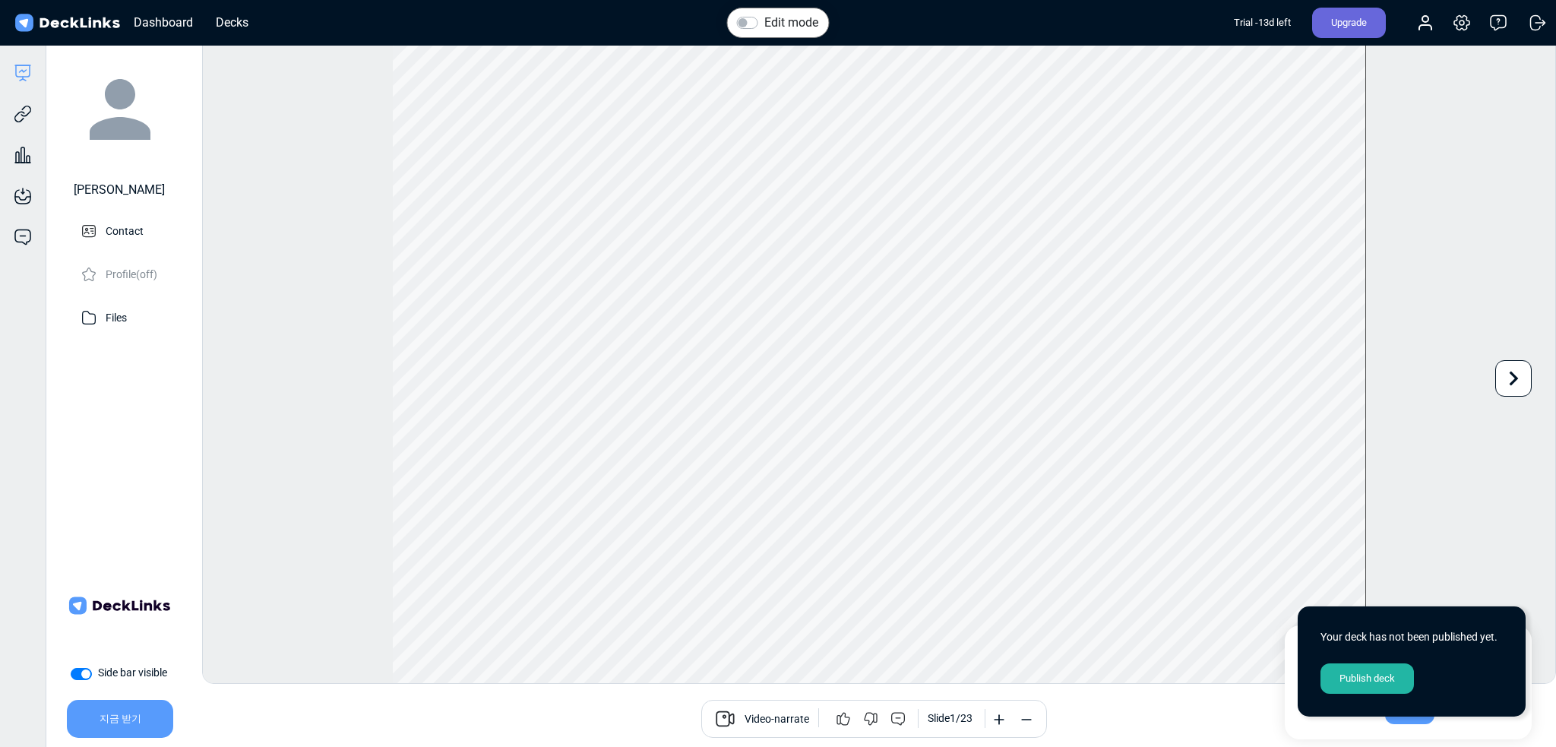
click at [335, 480] on div "Edit mode Change photo Updating this image will immediately apply to all of you…" at bounding box center [878, 359] width 1353 height 647
click at [764, 26] on label "Edit mode" at bounding box center [791, 23] width 54 height 18
click at [749, 26] on input "Edit mode" at bounding box center [743, 21] width 12 height 15
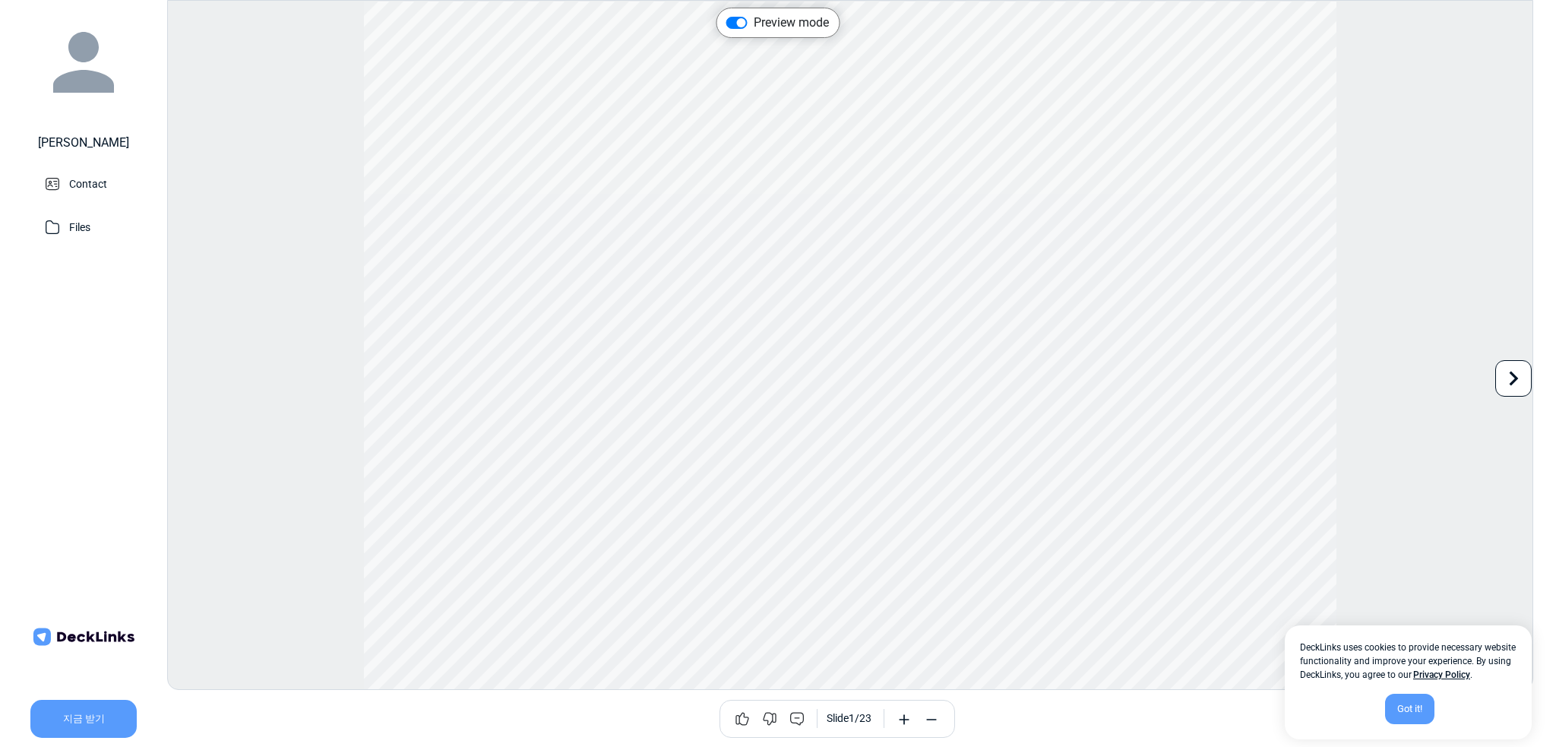
click at [77, 720] on div "지금 받기" at bounding box center [83, 719] width 106 height 38
click at [1519, 378] on icon at bounding box center [1513, 378] width 29 height 29
click at [1404, 715] on div "Got it!" at bounding box center [1409, 708] width 49 height 30
click at [795, 725] on icon at bounding box center [796, 718] width 15 height 15
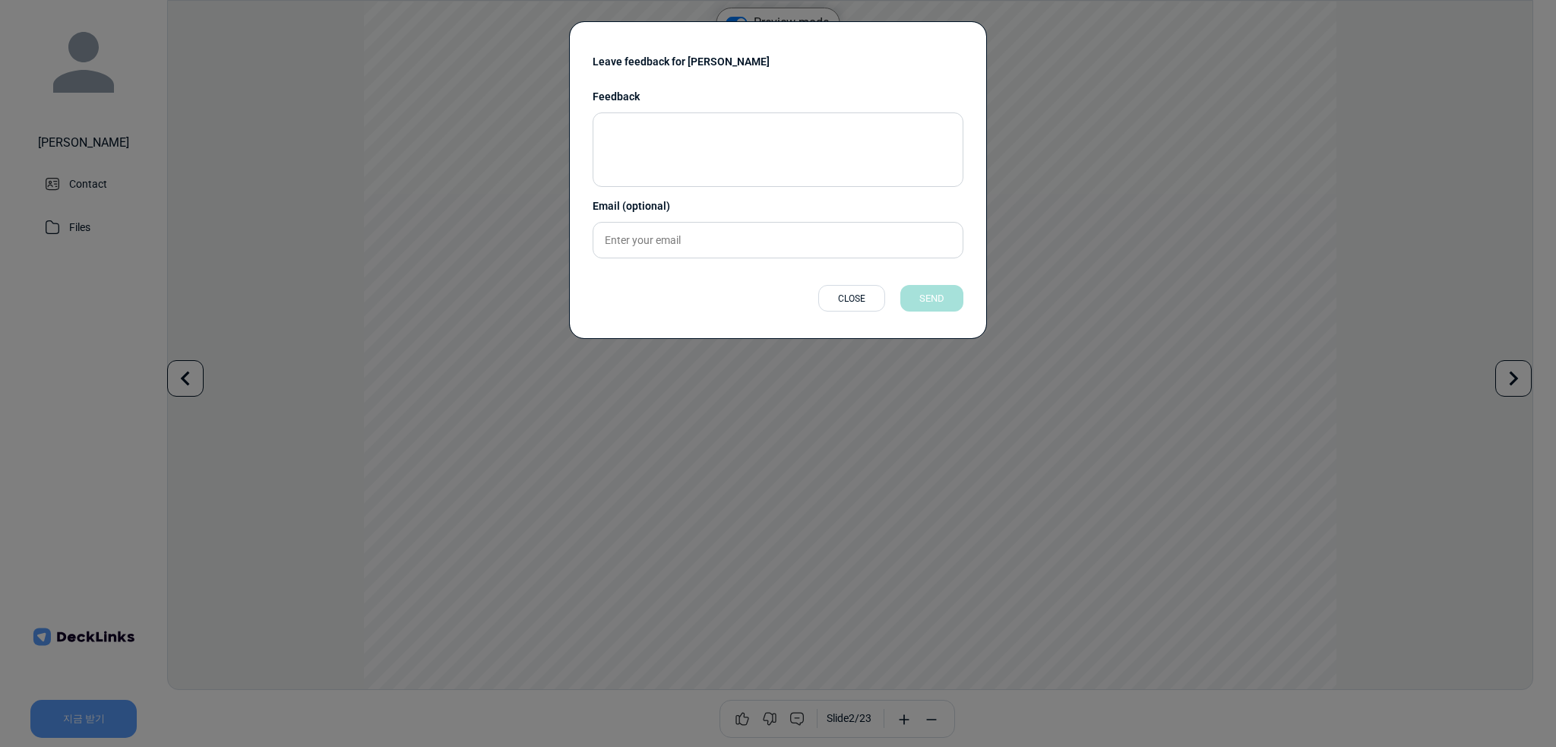
click at [717, 546] on div "Leave feedback for Yongsoo Feedback Email (optional) Please enter a valid email…" at bounding box center [778, 373] width 1556 height 747
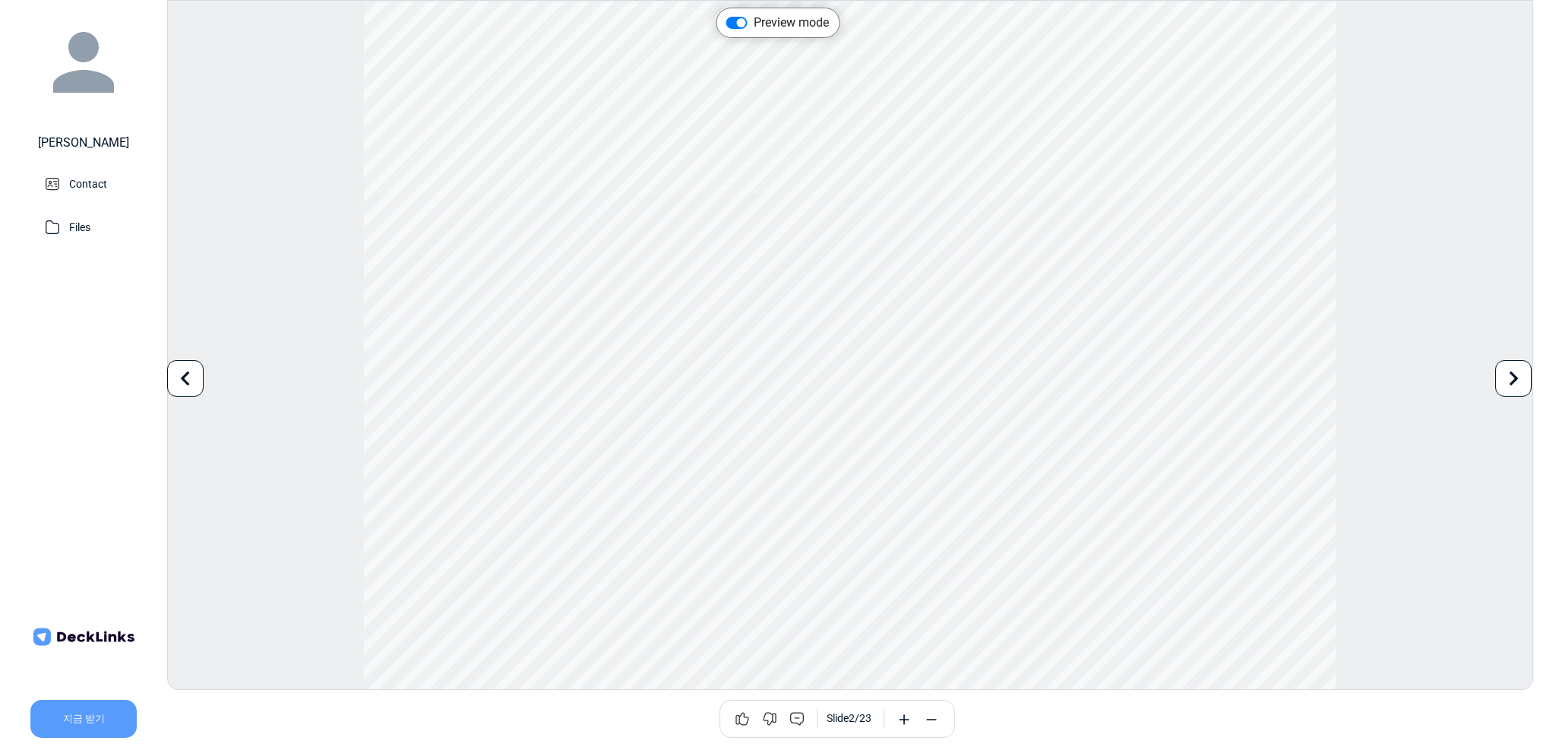
click at [1505, 374] on icon at bounding box center [1513, 378] width 29 height 29
click at [216, 393] on div "Preview mode Use the left/right arrows to navigate between slides 지금 받기 Slide 6…" at bounding box center [850, 345] width 1366 height 690
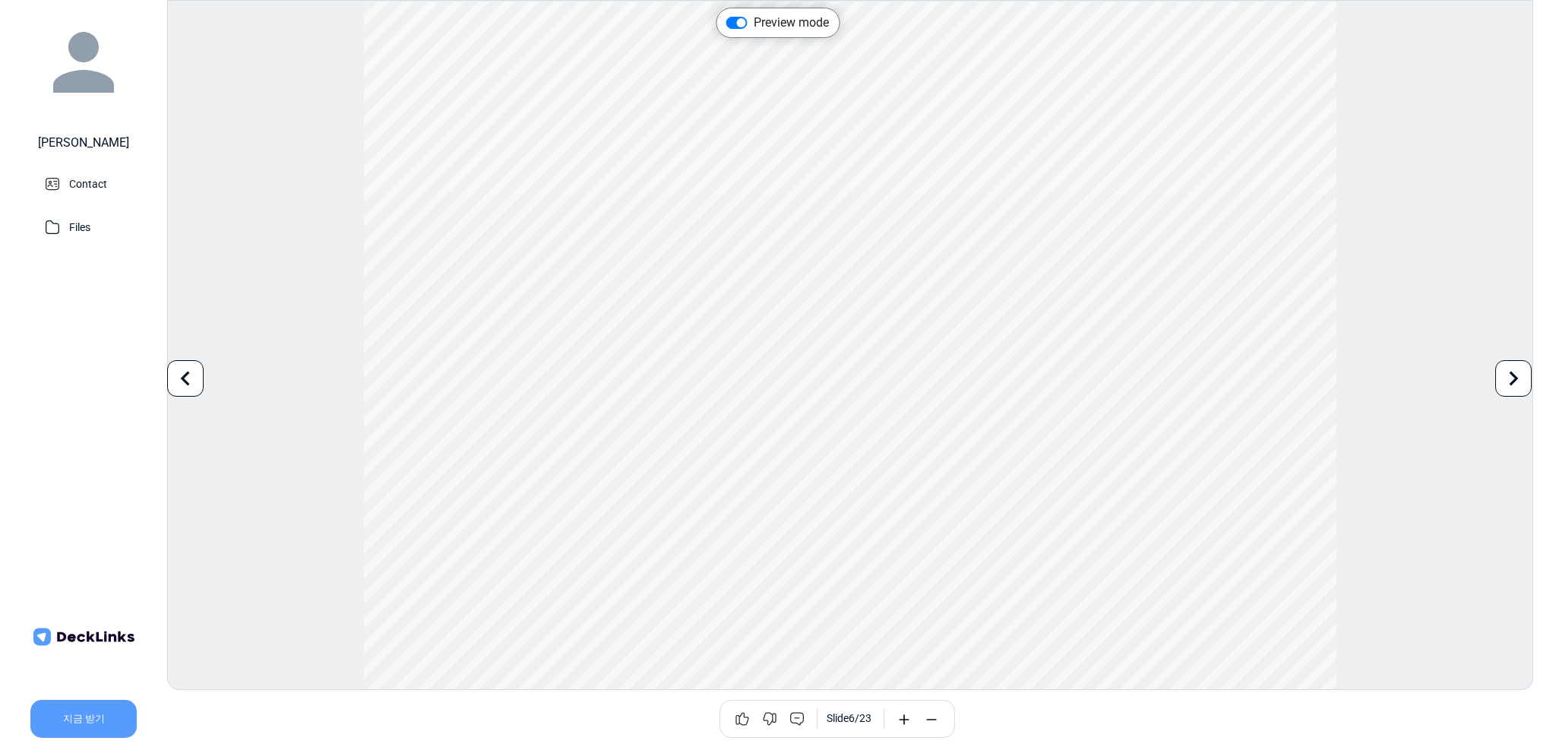
click at [201, 387] on div at bounding box center [185, 378] width 36 height 36
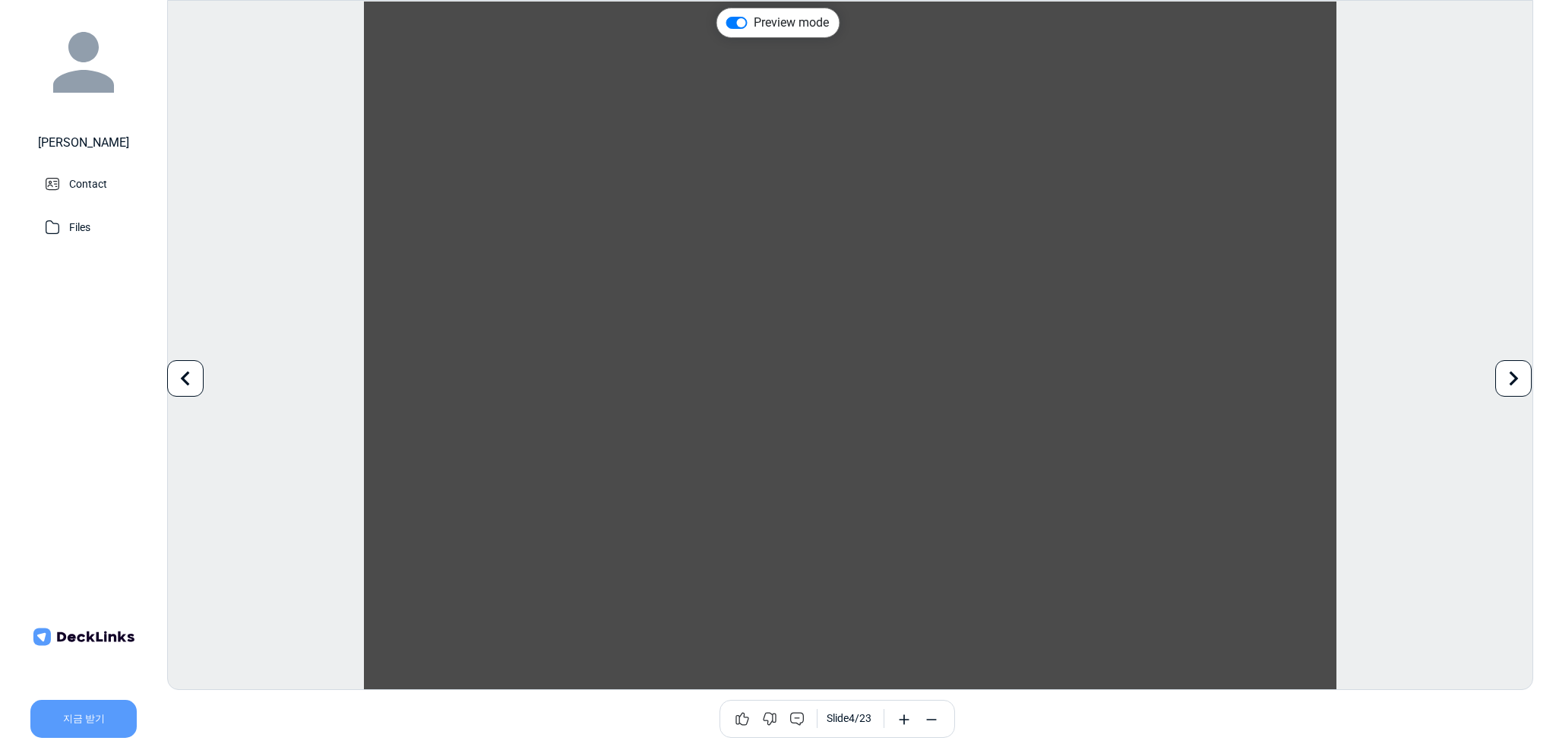
click at [201, 387] on div at bounding box center [185, 378] width 36 height 36
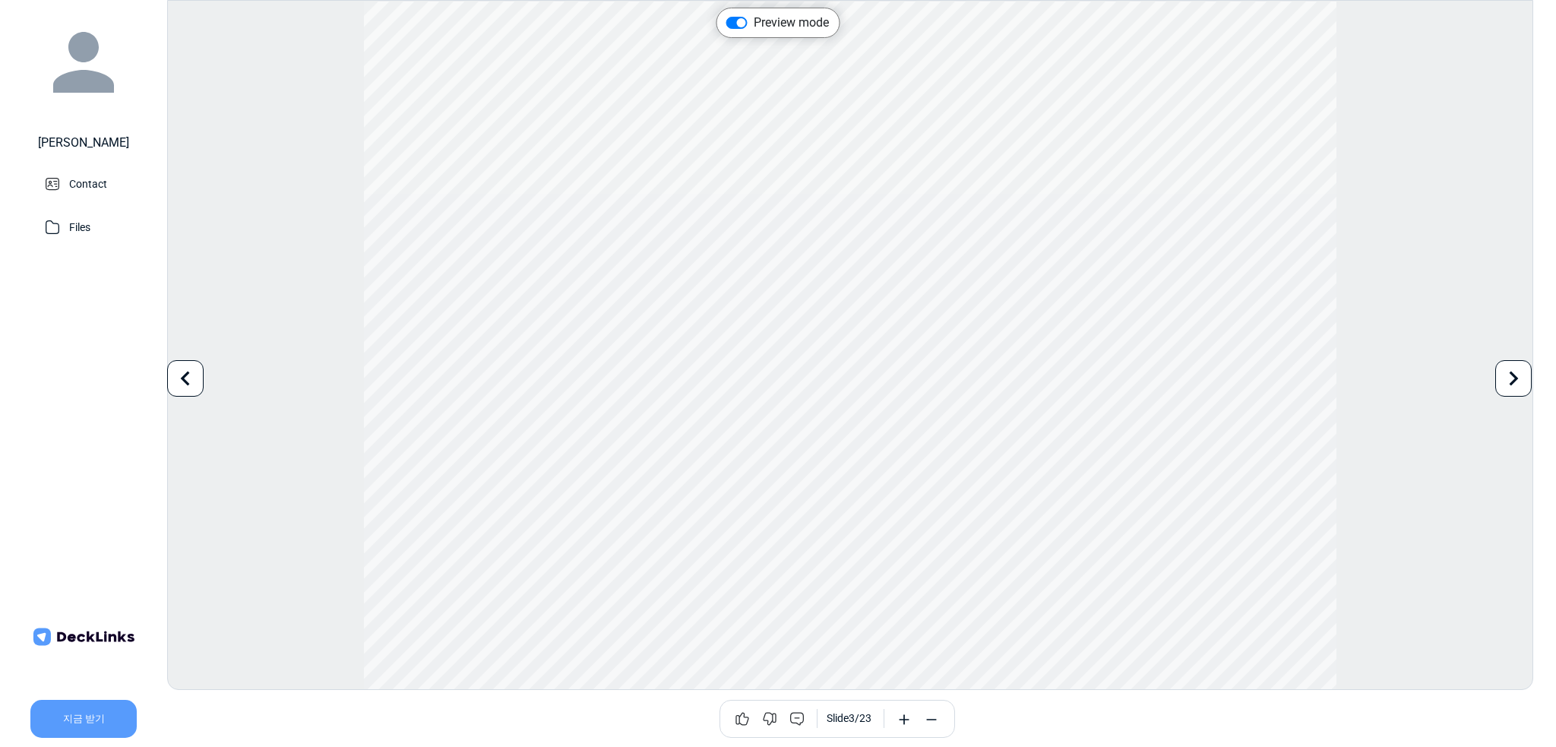
click at [81, 169] on div "Contact Files" at bounding box center [83, 204] width 129 height 87
click at [62, 177] on icon at bounding box center [52, 183] width 21 height 21
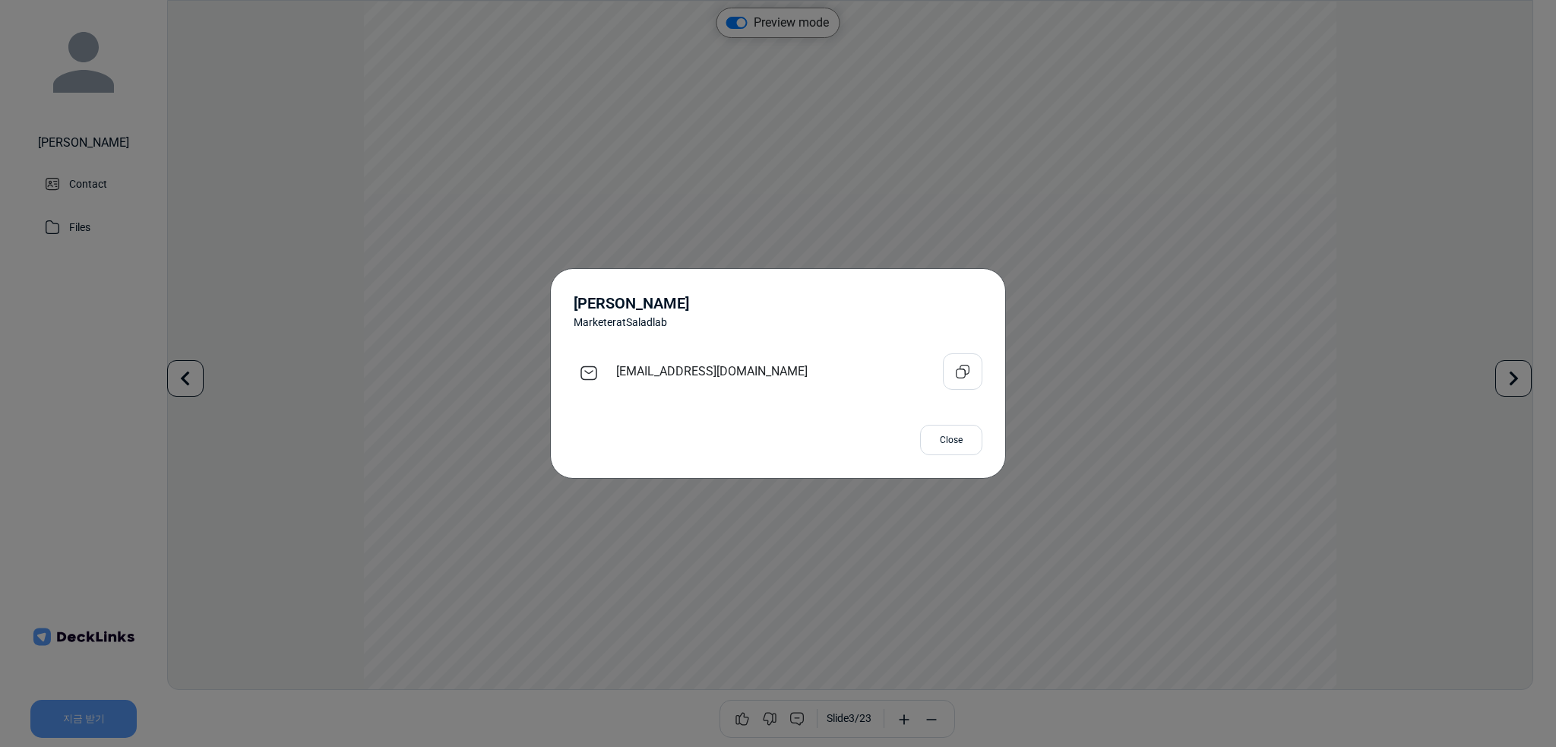
click at [62, 177] on div "Yongsoo Cho Marketer at Saladlab ys.cho@saladlab.co Close" at bounding box center [778, 373] width 1556 height 747
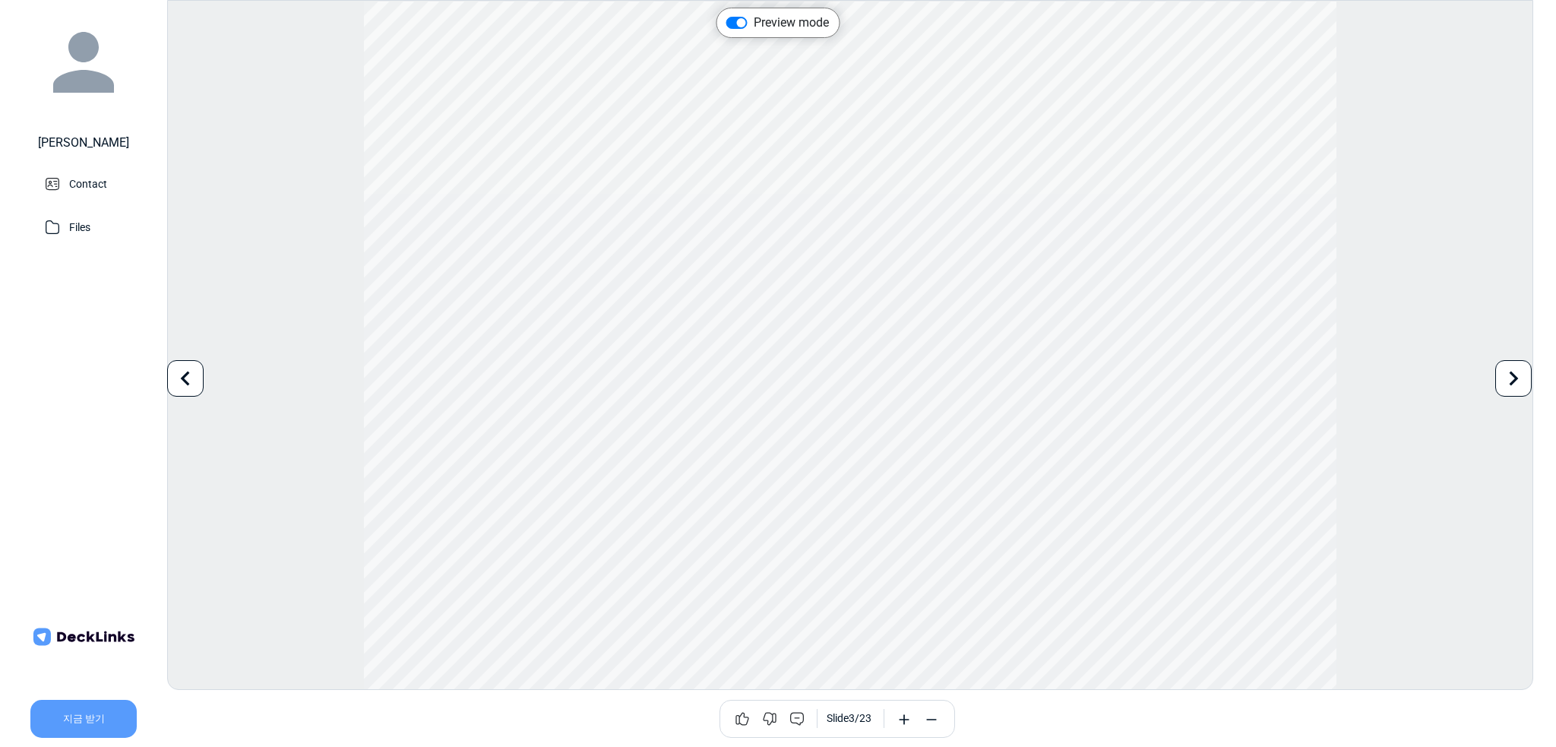
click at [90, 231] on p "Files" at bounding box center [79, 225] width 21 height 19
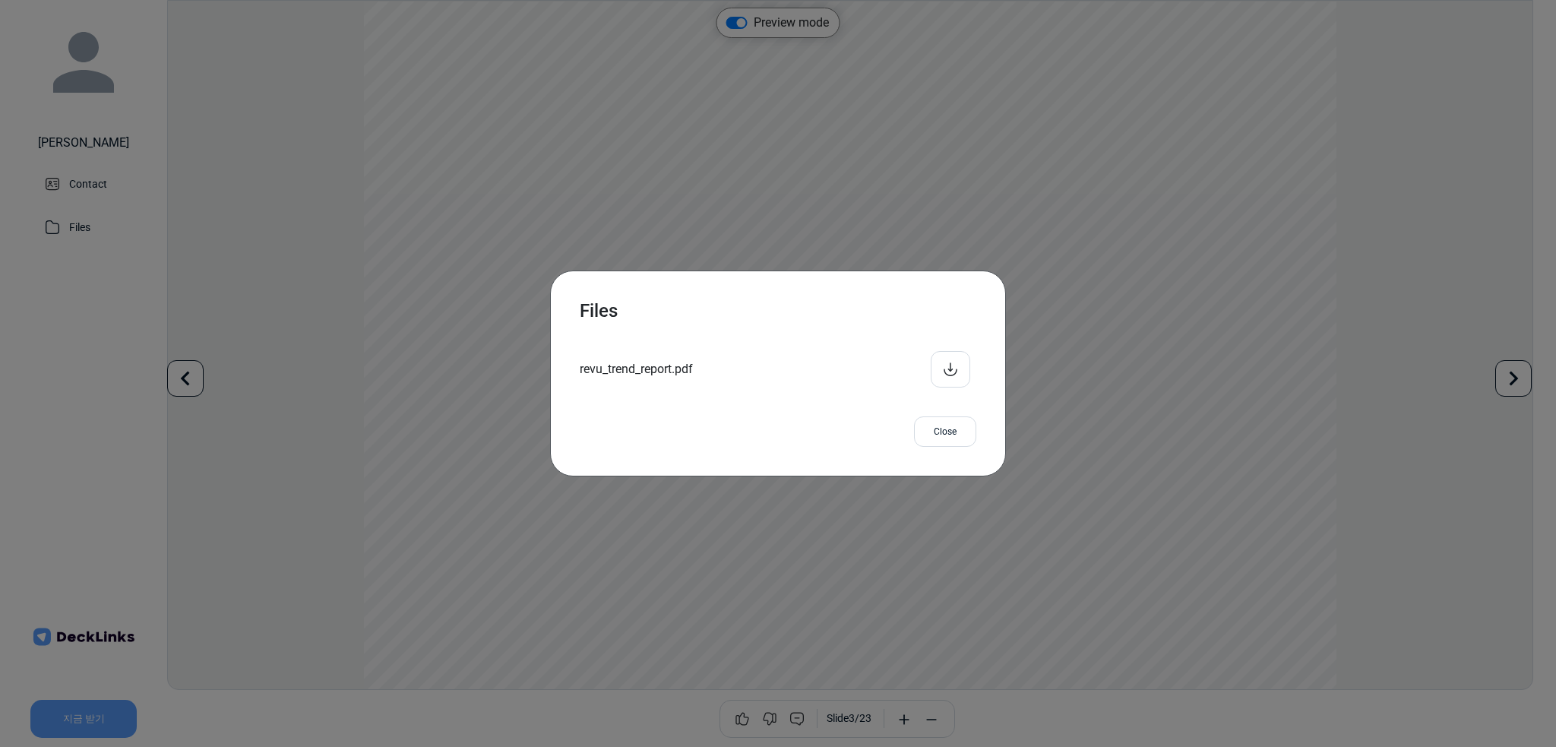
click at [90, 231] on div "Files revu_trend_report.pdf Close" at bounding box center [778, 373] width 1556 height 747
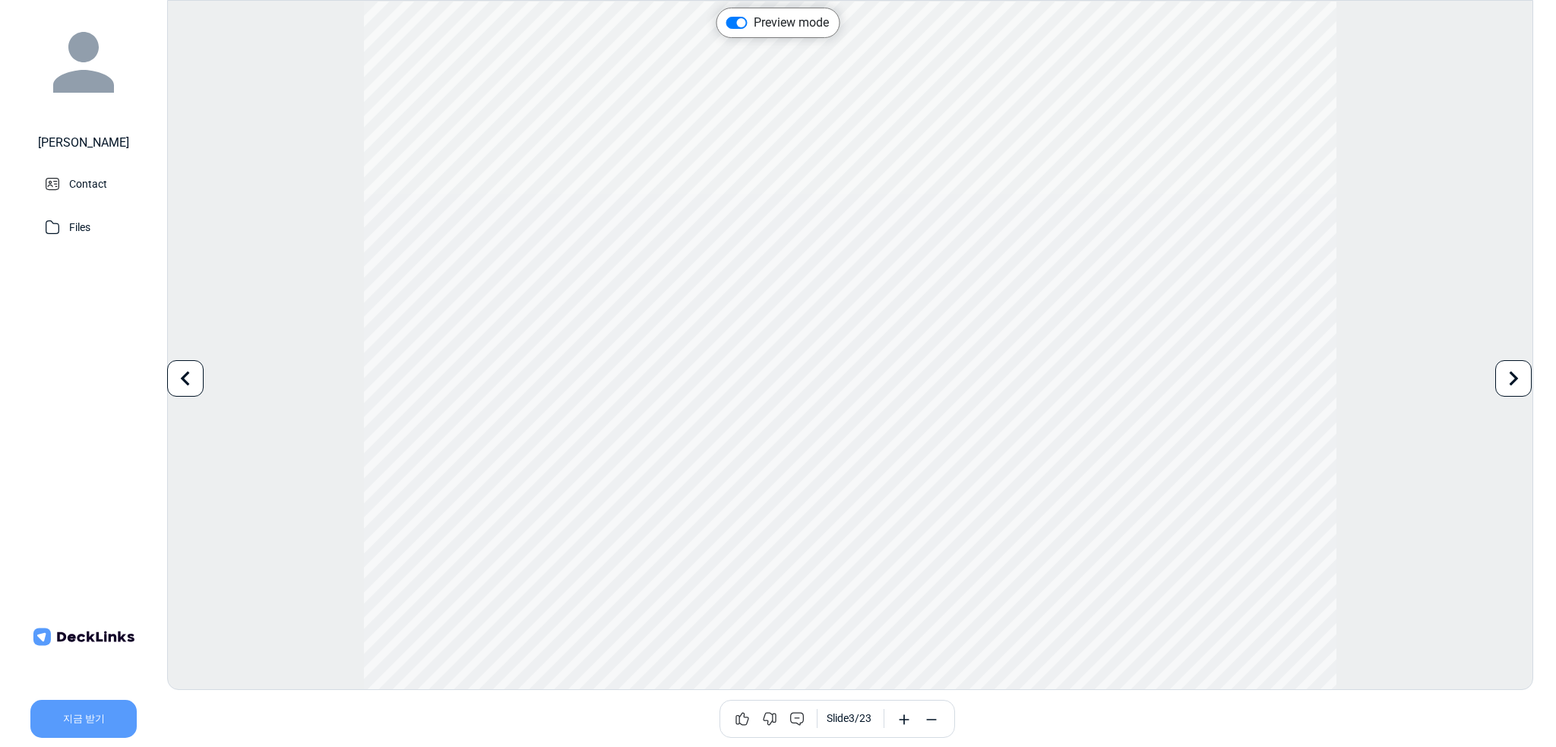
click at [307, 400] on div "Preview mode Use the left/right arrows to navigate between slides 지금 받기 Slide 3…" at bounding box center [850, 345] width 1366 height 690
click at [182, 397] on div "Preview mode Use the left/right arrows to navigate between slides 지금 받기 Slide 3…" at bounding box center [850, 345] width 1366 height 690
click at [184, 383] on icon at bounding box center [185, 378] width 29 height 29
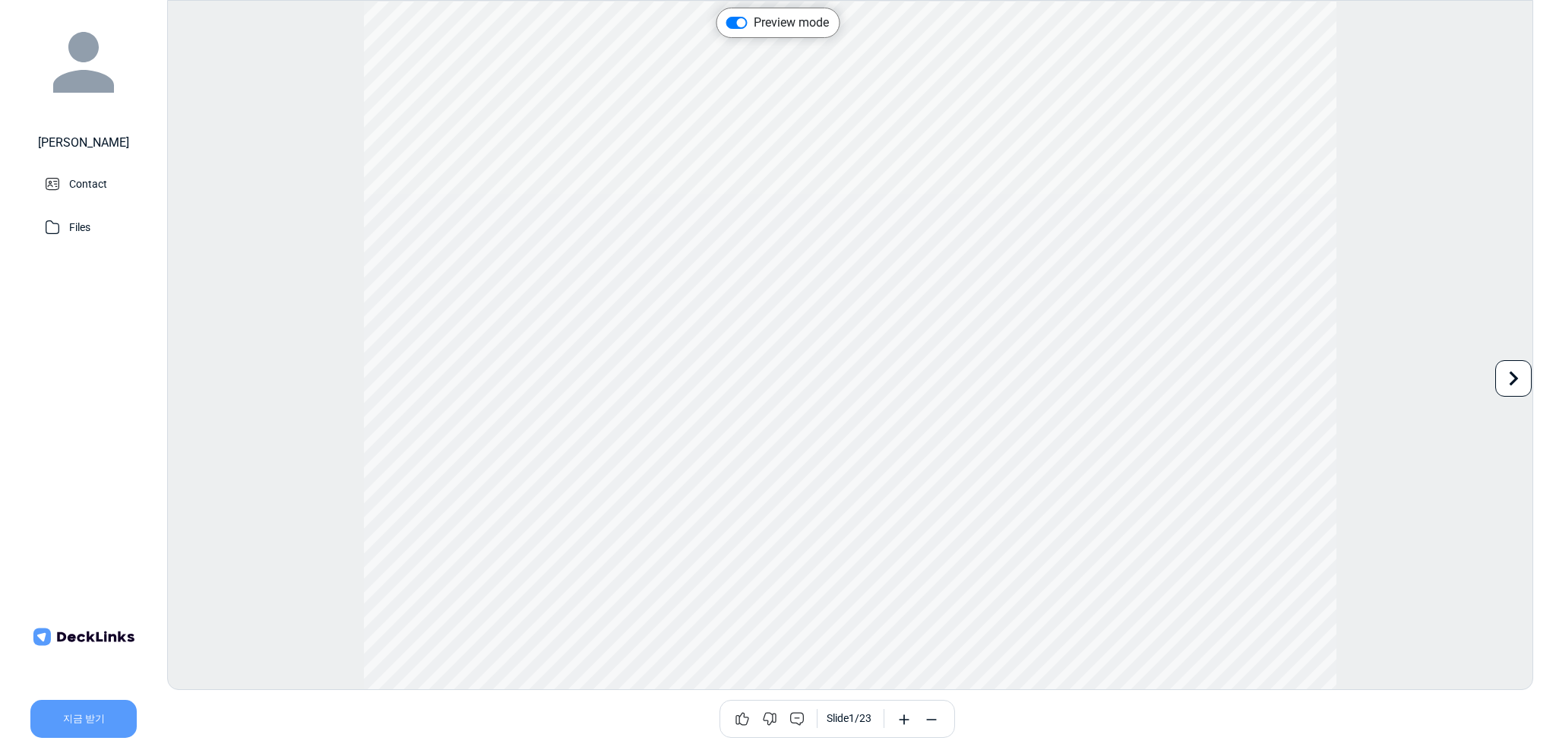
click at [184, 383] on div "Preview mode Use the left/right arrows to navigate between slides 지금 받기 Slide 1…" at bounding box center [850, 345] width 1366 height 690
drag, startPoint x: 184, startPoint y: 383, endPoint x: 1027, endPoint y: 540, distance: 857.6
click at [185, 384] on div "Preview mode Use the left/right arrows to navigate between slides 지금 받기 Slide 1…" at bounding box center [850, 345] width 1366 height 690
click at [1425, 558] on div "Preview mode Use the left/right arrows to navigate between slides 지금 받기 Slide 1…" at bounding box center [850, 345] width 1366 height 690
click at [906, 720] on icon at bounding box center [903, 719] width 15 height 15
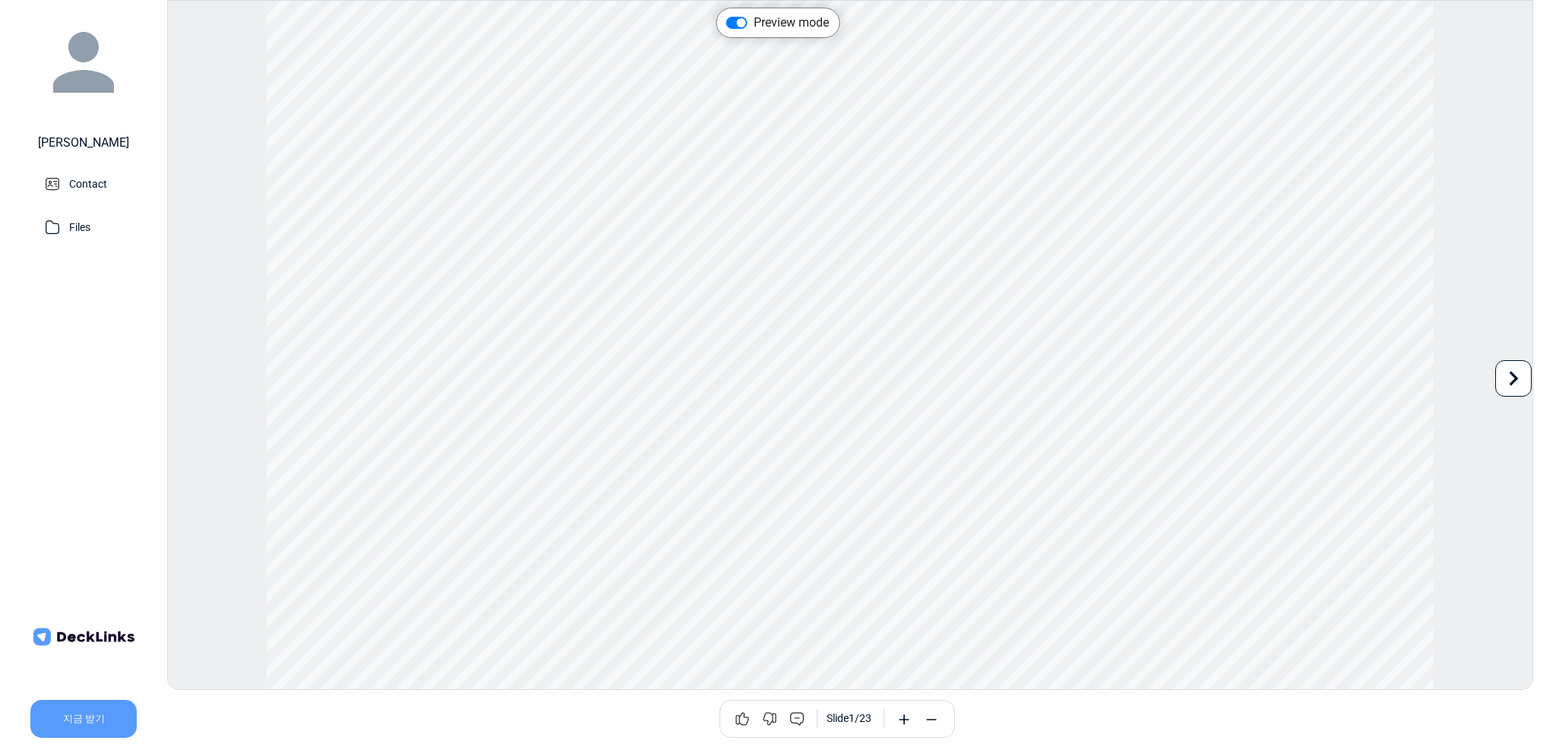
click at [928, 717] on icon at bounding box center [931, 719] width 15 height 15
click at [902, 720] on icon at bounding box center [903, 719] width 15 height 15
click at [258, 660] on div "Preview mode Use the left/right arrows to navigate between slides 지금 받기 Slide 1…" at bounding box center [850, 345] width 1366 height 690
click at [753, 20] on label "Preview mode" at bounding box center [790, 23] width 75 height 18
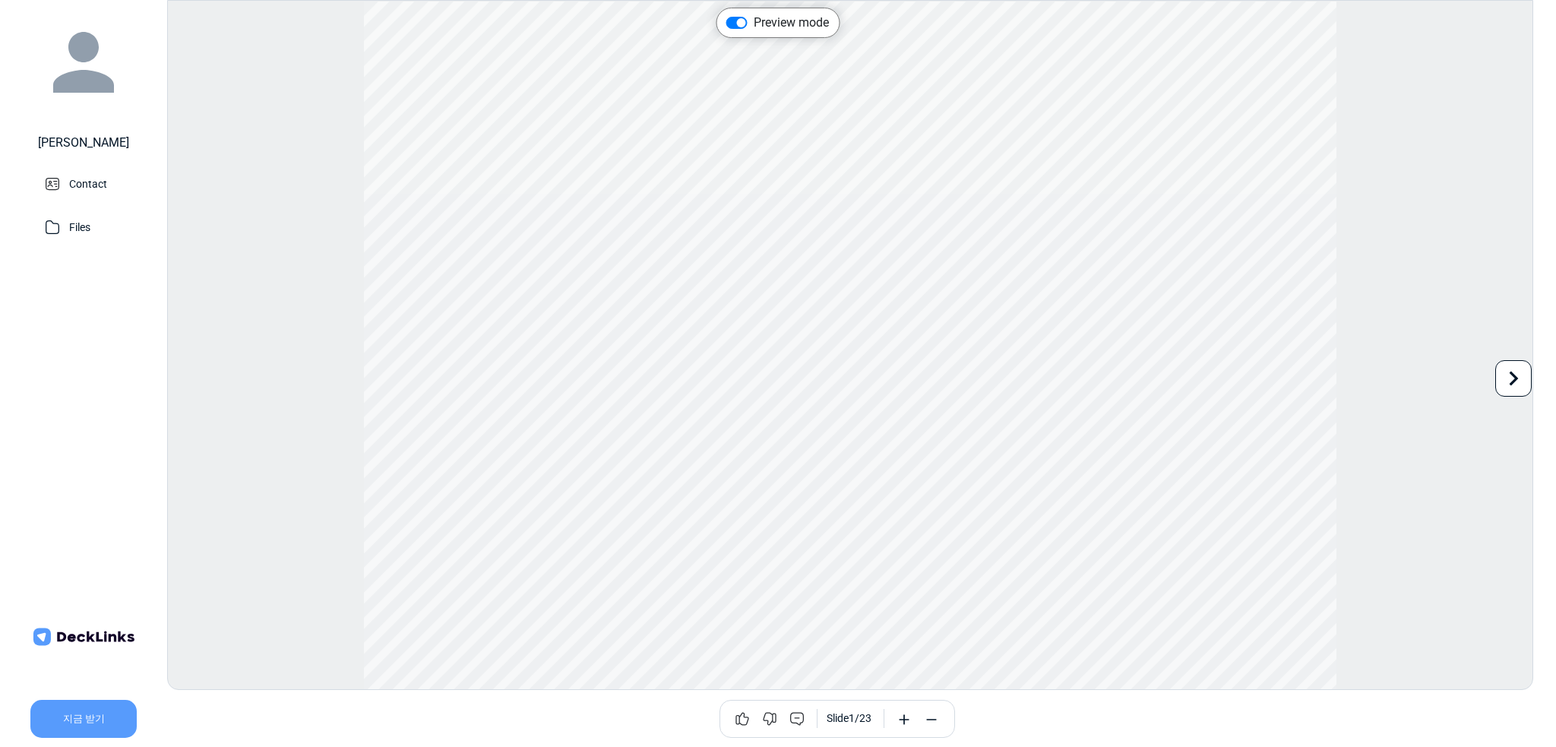
click at [734, 20] on input "Preview mode" at bounding box center [732, 21] width 12 height 15
checkbox input "false"
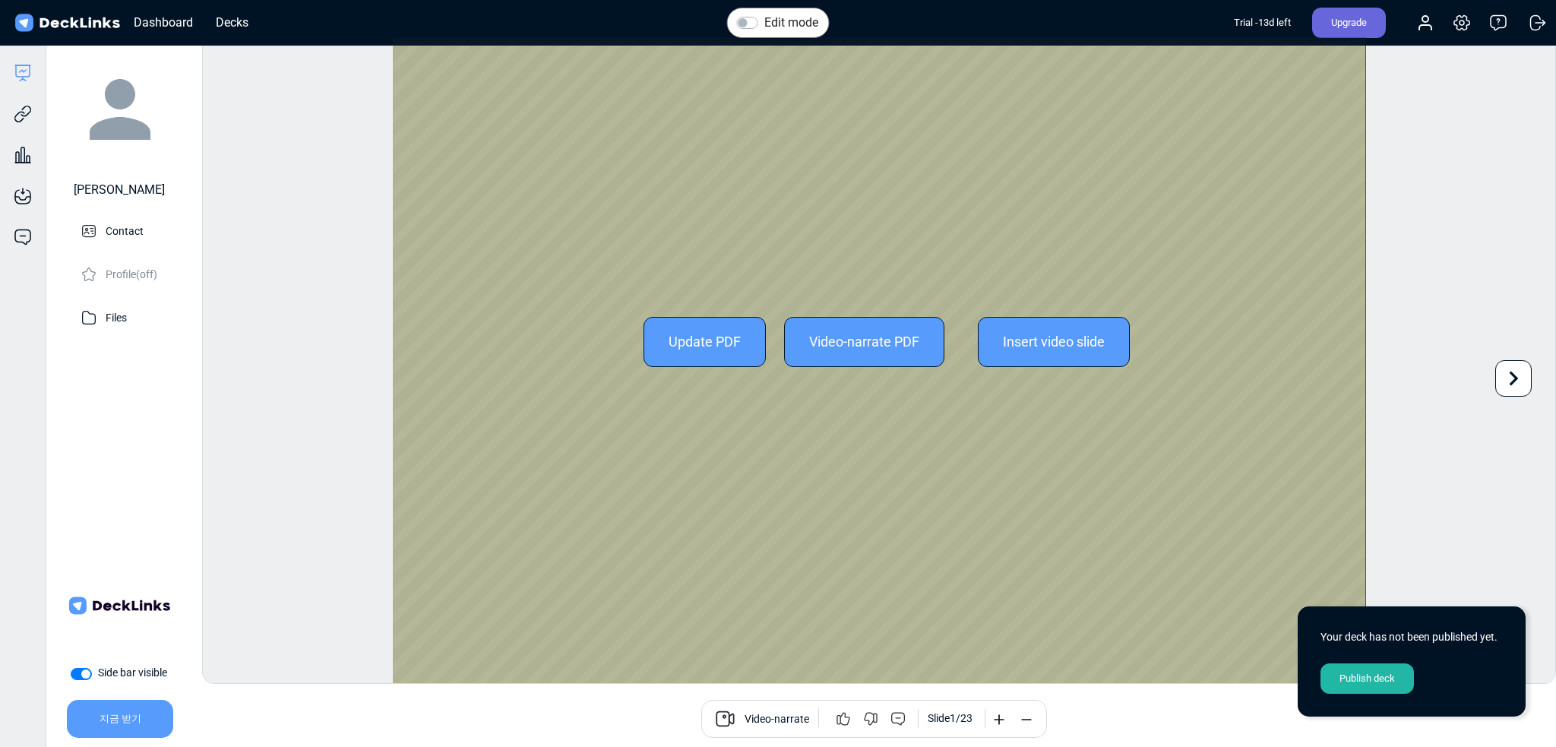
scroll to position [41, 0]
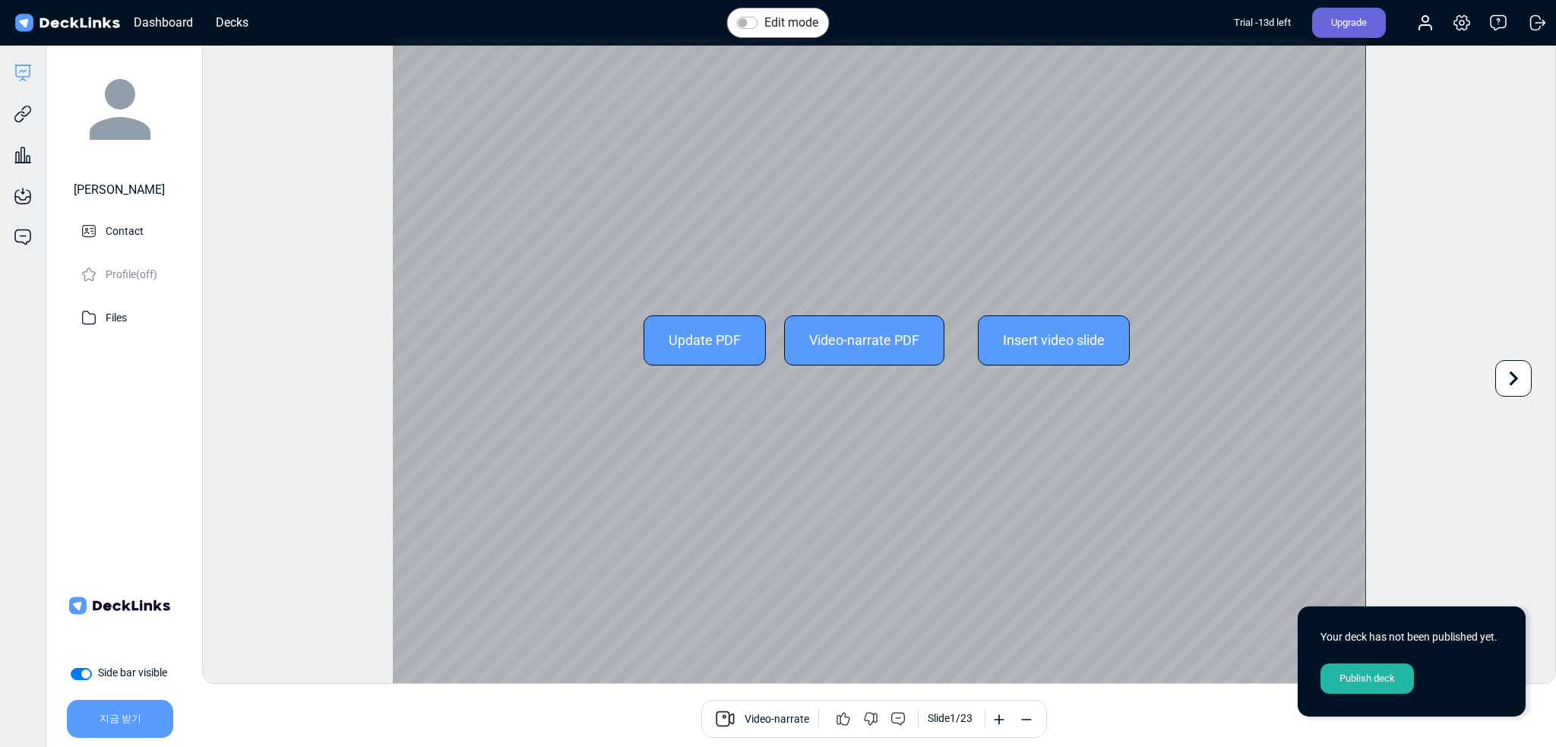
click at [1513, 378] on icon at bounding box center [1513, 378] width 29 height 29
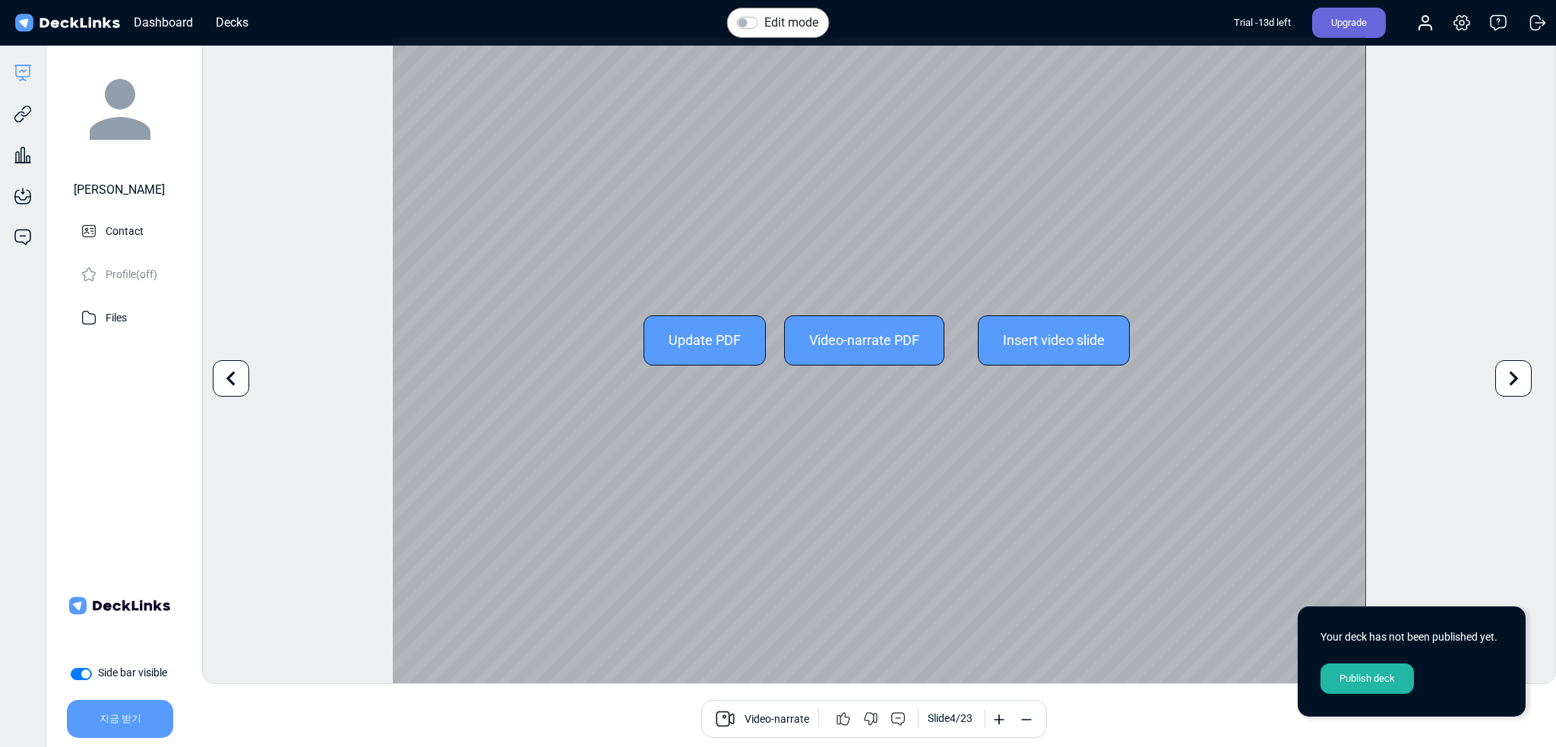
click at [1513, 378] on icon at bounding box center [1513, 378] width 29 height 29
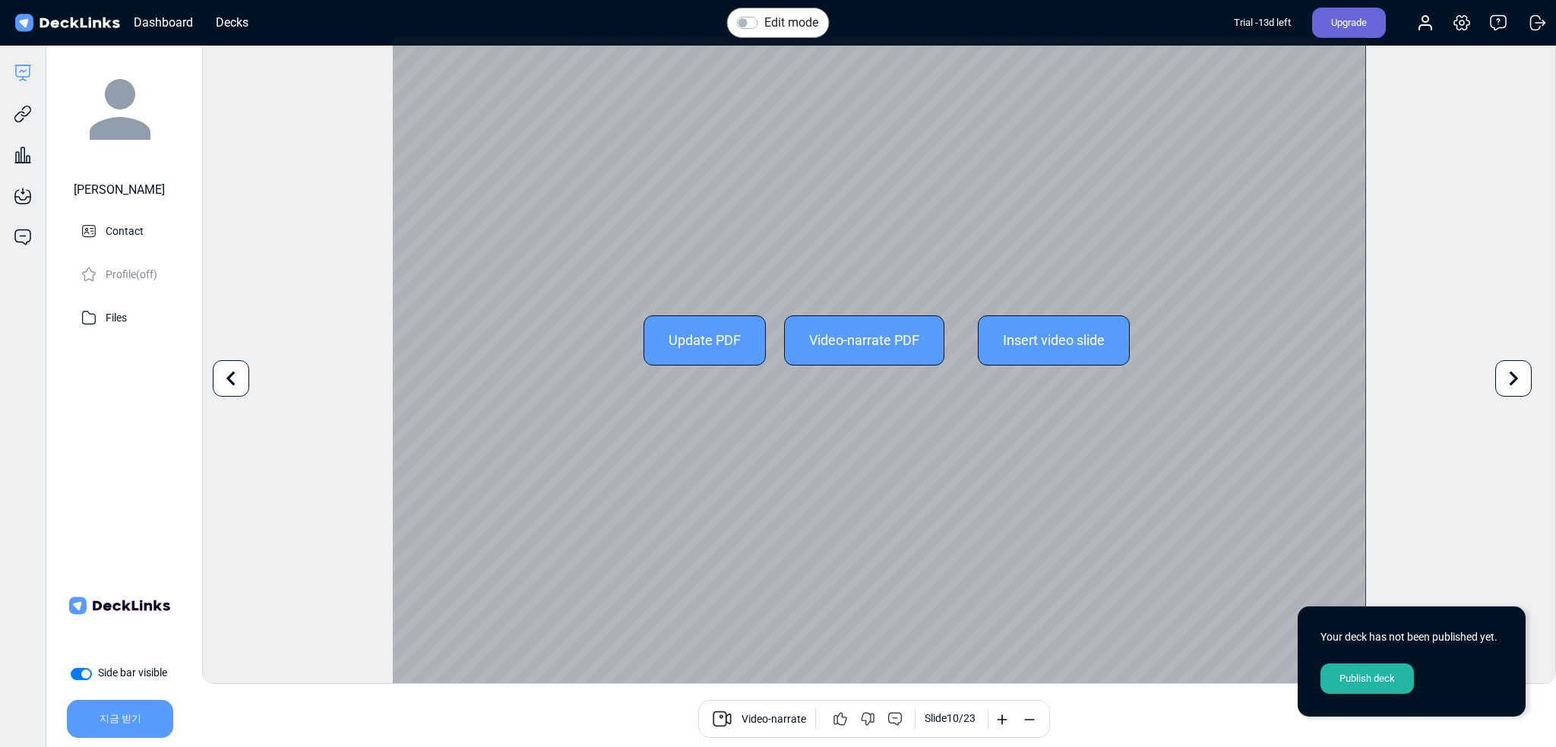
click at [1513, 378] on icon at bounding box center [1513, 378] width 29 height 29
